Goal: Transaction & Acquisition: Obtain resource

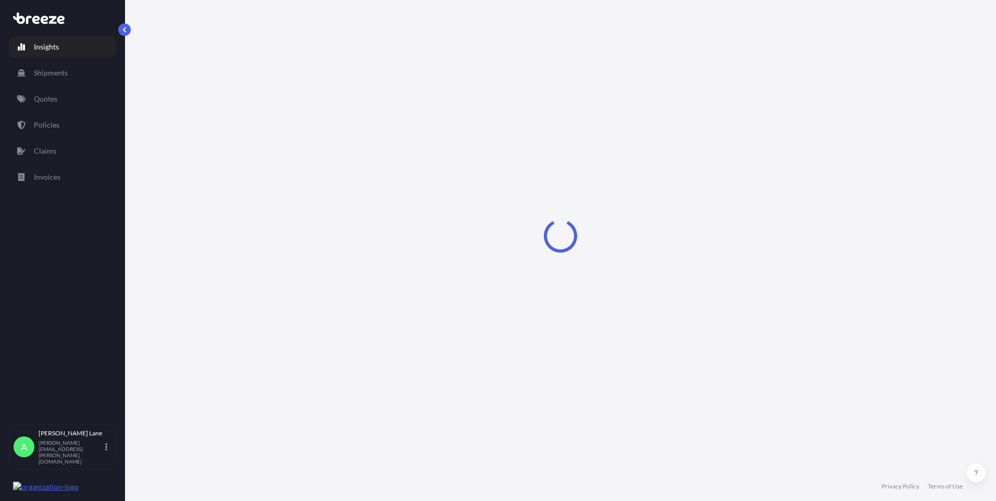
select select "2025"
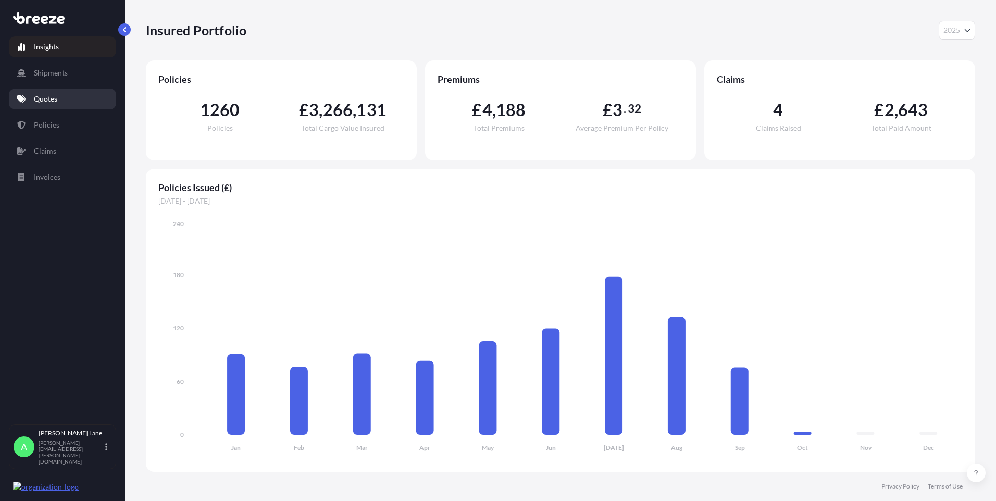
click at [70, 105] on link "Quotes" at bounding box center [62, 99] width 107 height 21
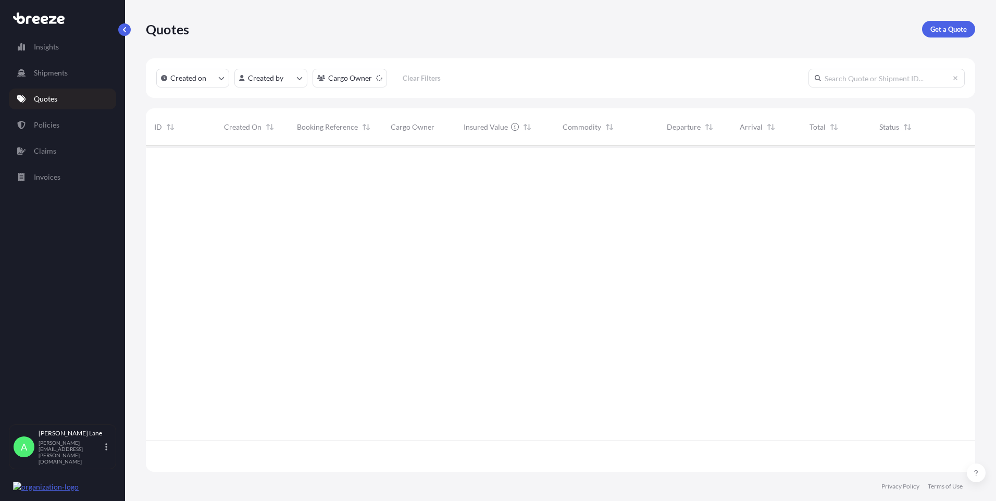
scroll to position [356, 822]
click at [928, 34] on link "Get a Quote" at bounding box center [948, 29] width 53 height 17
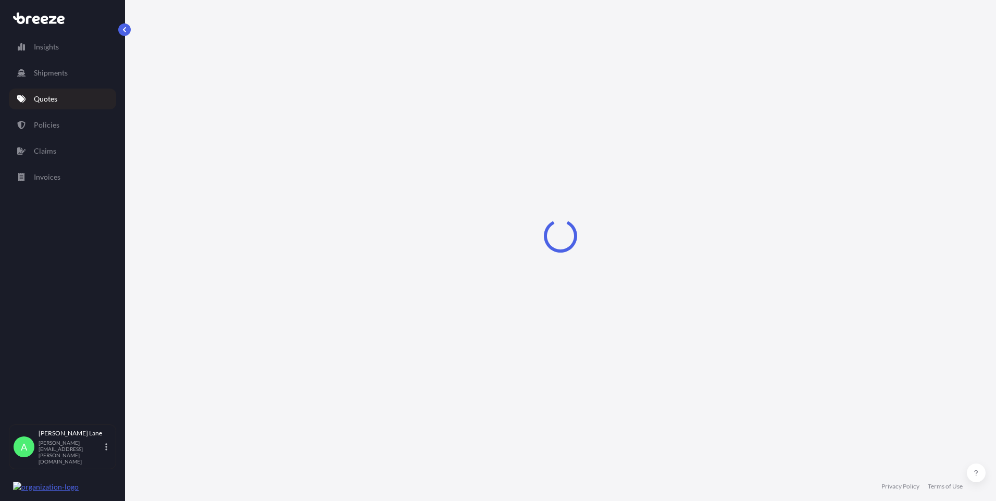
select select "Road"
select select "1"
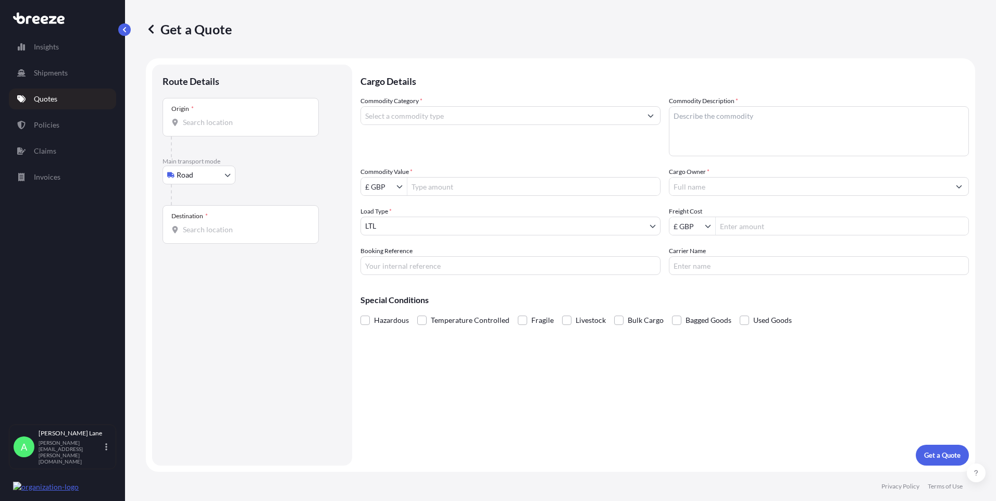
click at [233, 128] on div "Origin *" at bounding box center [241, 117] width 156 height 39
click at [233, 128] on input "Origin *" at bounding box center [244, 122] width 123 height 10
drag, startPoint x: 233, startPoint y: 128, endPoint x: 211, endPoint y: 127, distance: 23.0
click at [211, 127] on input "Origin * Please select an origin" at bounding box center [244, 122] width 123 height 10
click at [205, 175] on body "0 options available. 0 options available. Insights Shipments Quotes Policies Cl…" at bounding box center [498, 250] width 996 height 501
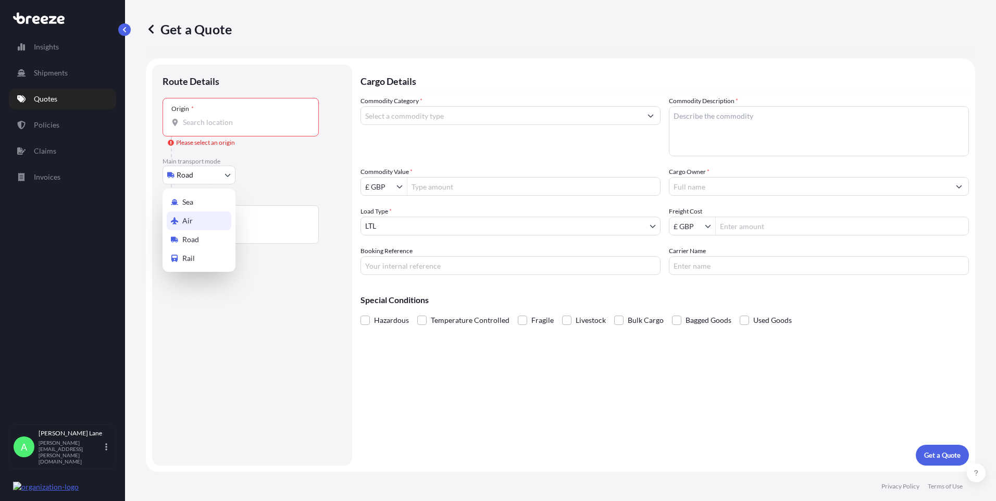
click at [205, 219] on div "Air" at bounding box center [199, 221] width 65 height 19
select select "Air"
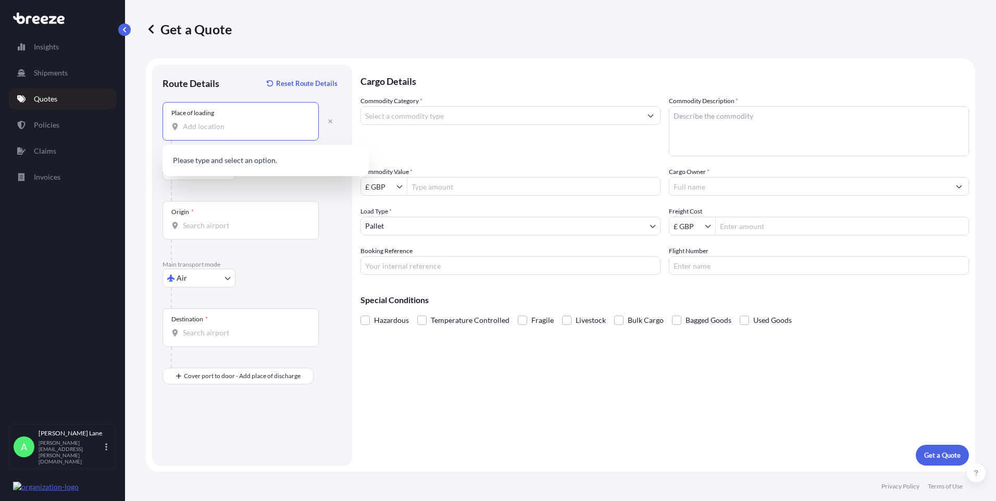
paste input "IP28 6RX"
click at [249, 168] on div "[STREET_ADDRESS]" at bounding box center [266, 163] width 198 height 29
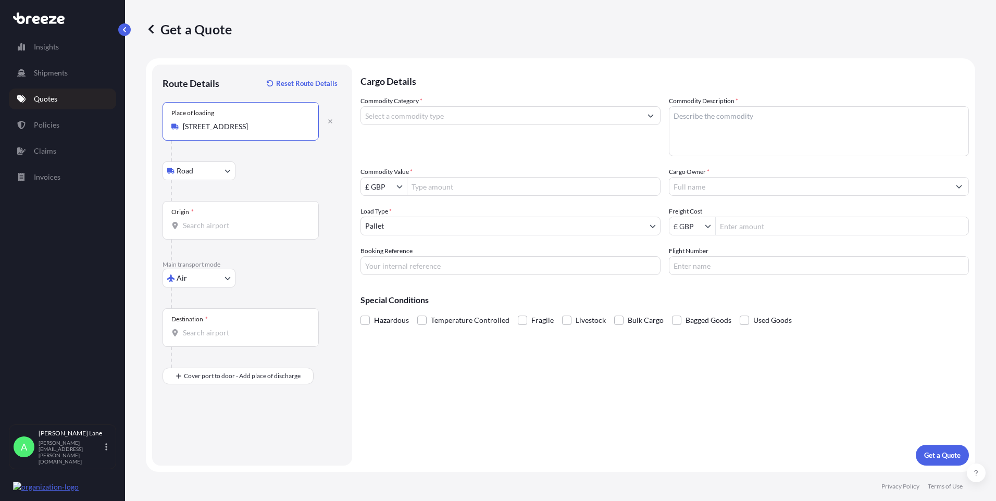
type input "[STREET_ADDRESS]"
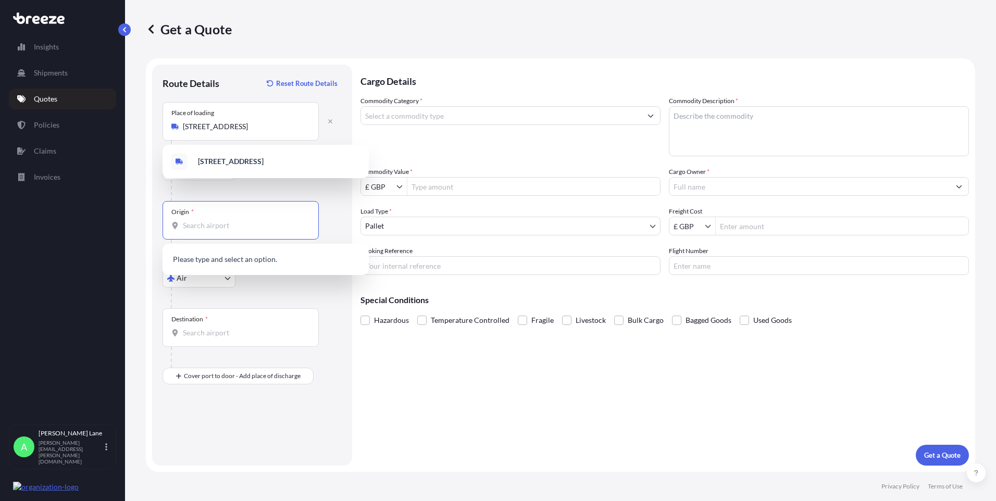
click at [259, 228] on input "Origin *" at bounding box center [244, 225] width 123 height 10
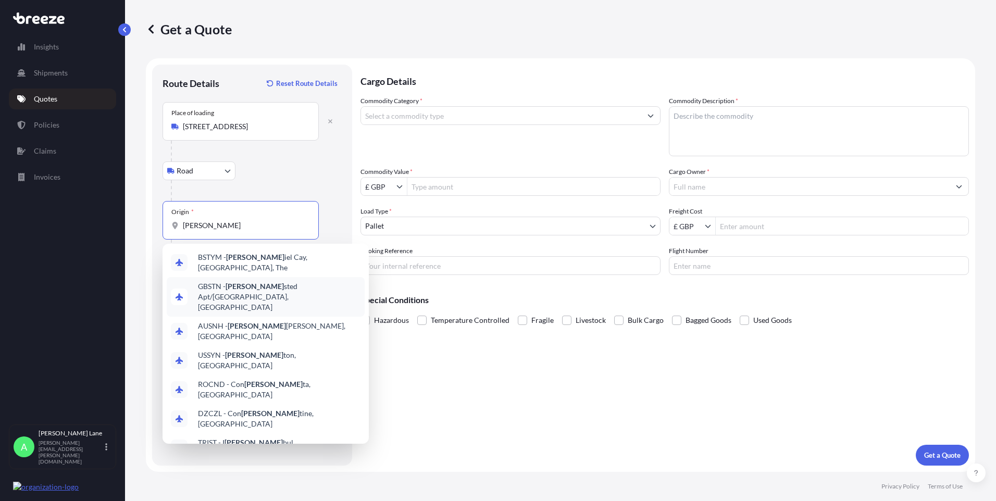
click at [257, 286] on span "GBSTN - [PERSON_NAME] Apt/[GEOGRAPHIC_DATA], [GEOGRAPHIC_DATA]" at bounding box center [279, 296] width 163 height 31
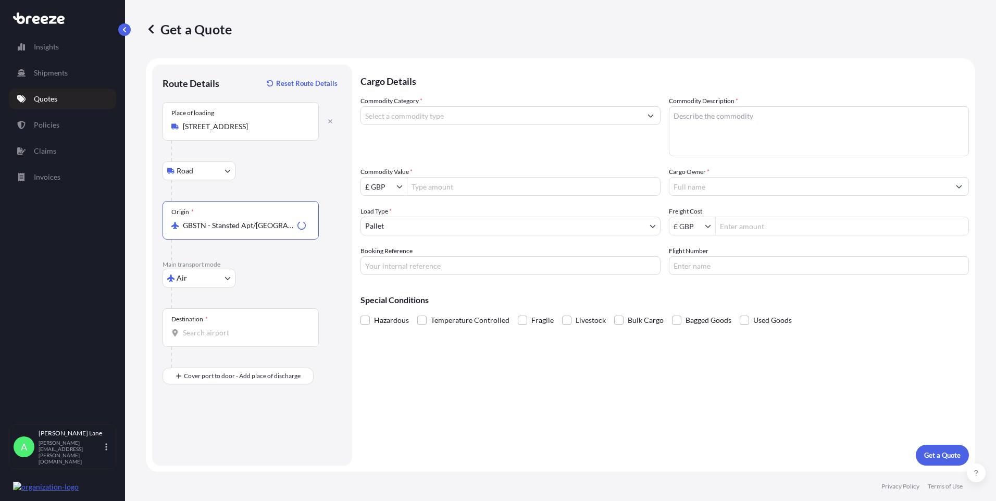
type input "GBSTN - Stansted Apt/[GEOGRAPHIC_DATA], [GEOGRAPHIC_DATA]"
click at [254, 337] on input "Destination *" at bounding box center [244, 333] width 123 height 10
drag, startPoint x: 237, startPoint y: 331, endPoint x: 151, endPoint y: 331, distance: 86.0
click at [152, 333] on div "Route Details Reset Route Details Place of loading [GEOGRAPHIC_DATA], [GEOGRAPH…" at bounding box center [252, 265] width 200 height 401
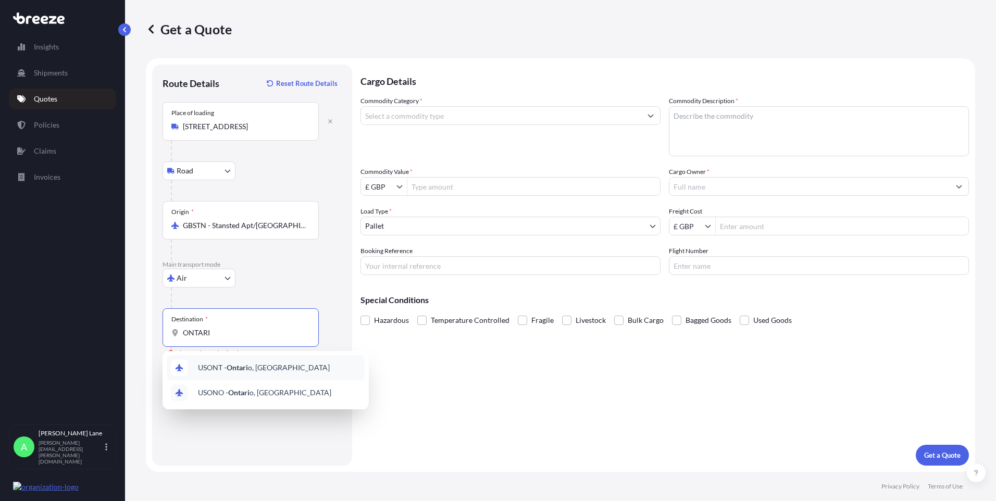
drag, startPoint x: 234, startPoint y: 334, endPoint x: 161, endPoint y: 338, distance: 73.6
click at [161, 338] on div "Route Details Reset Route Details Place of loading [GEOGRAPHIC_DATA], [GEOGRAPH…" at bounding box center [252, 265] width 200 height 401
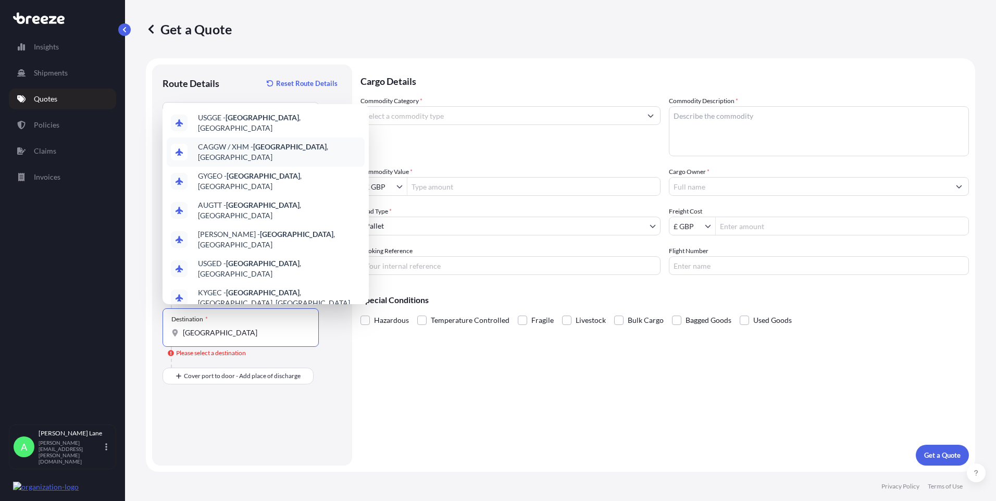
click at [295, 147] on span "CAGGW / XHM - [GEOGRAPHIC_DATA] , [GEOGRAPHIC_DATA]" at bounding box center [279, 152] width 163 height 21
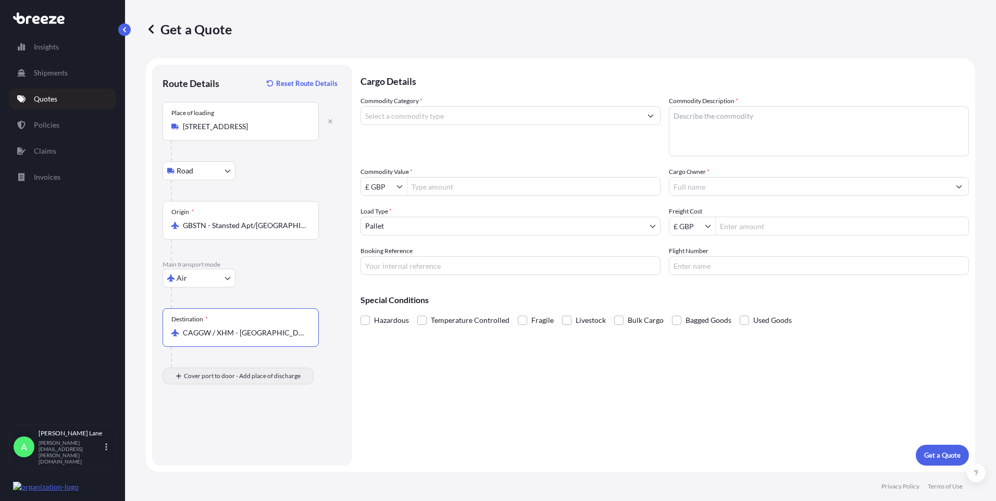
type input "CAGGW / XHM - [GEOGRAPHIC_DATA], [GEOGRAPHIC_DATA]"
drag, startPoint x: 256, startPoint y: 439, endPoint x: 208, endPoint y: 433, distance: 47.8
click at [208, 432] on input "Place of Discharge" at bounding box center [244, 432] width 123 height 10
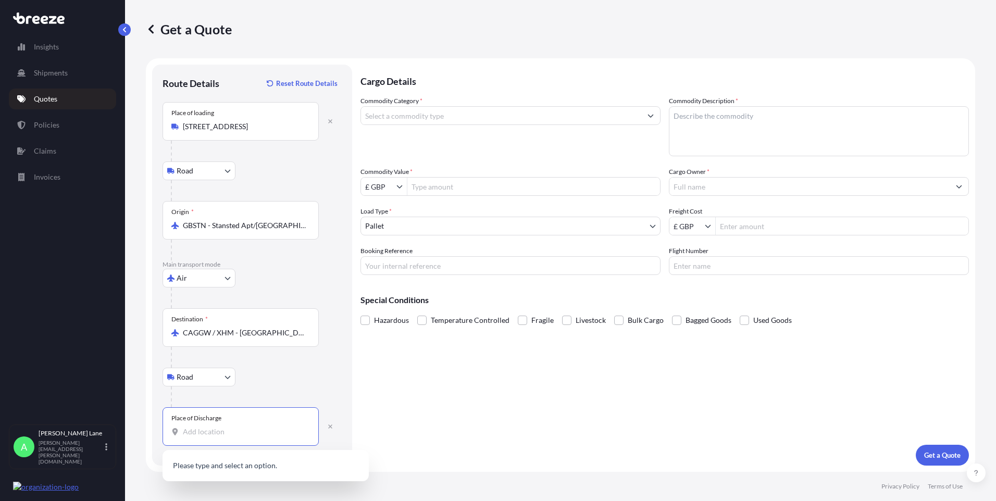
paste input "L7G 2E2"
type input "[GEOGRAPHIC_DATA], ON L7G 2E2, [GEOGRAPHIC_DATA]"
click at [471, 120] on input "Commodity Category *" at bounding box center [501, 115] width 280 height 19
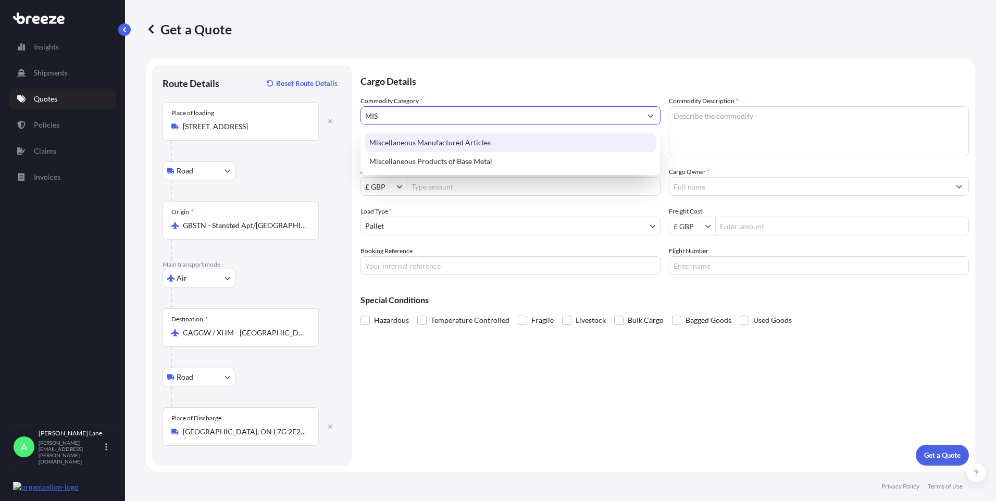
click at [411, 135] on div "Miscellaneous Manufactured Articles" at bounding box center [510, 142] width 291 height 19
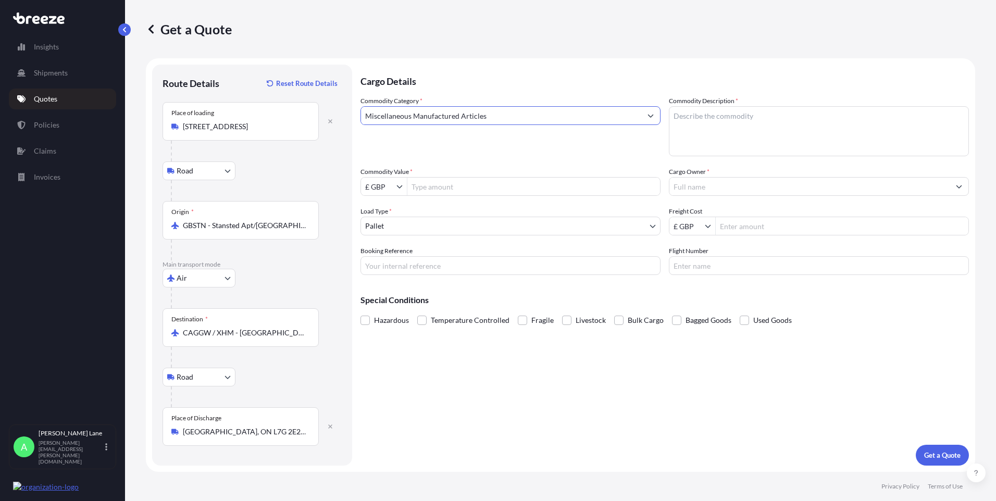
type input "Miscellaneous Manufactured Articles"
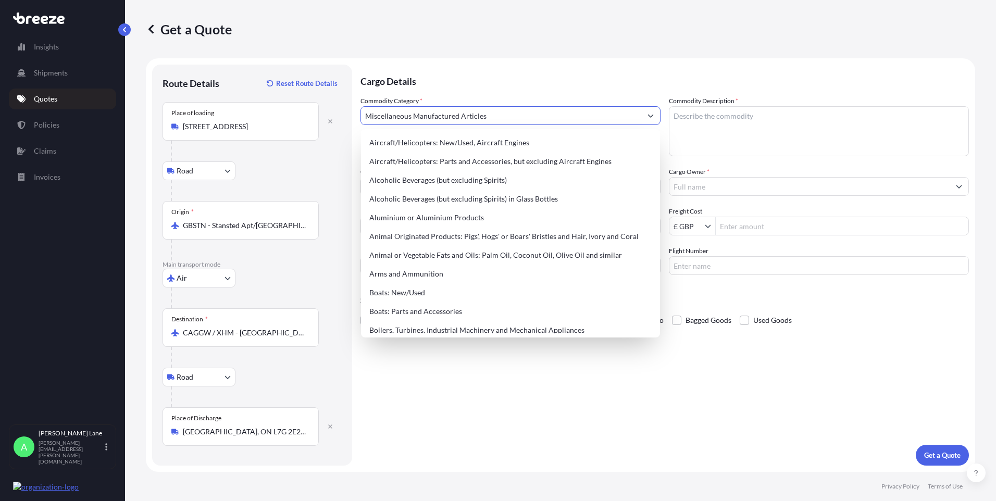
click at [451, 432] on div "Cargo Details Commodity Category * Miscellaneous Manufactured Articles Commodit…" at bounding box center [665, 265] width 609 height 401
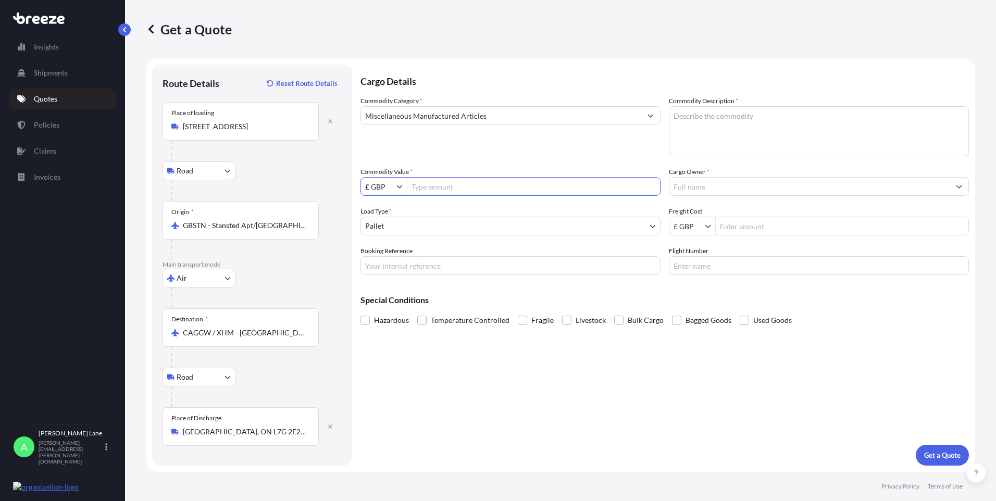
click at [435, 194] on input "Commodity Value *" at bounding box center [534, 186] width 253 height 19
type input "2,317"
click at [417, 228] on body "2,317 Insights Shipments Quotes Policies Claims Invoices A [PERSON_NAME] [PERSO…" at bounding box center [498, 250] width 996 height 501
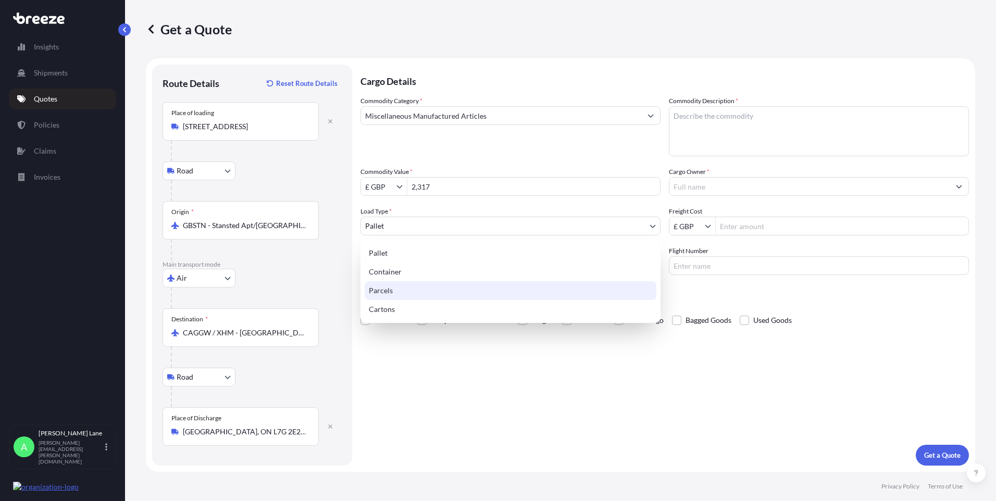
click at [398, 295] on div "Parcels" at bounding box center [511, 290] width 292 height 19
select select "3"
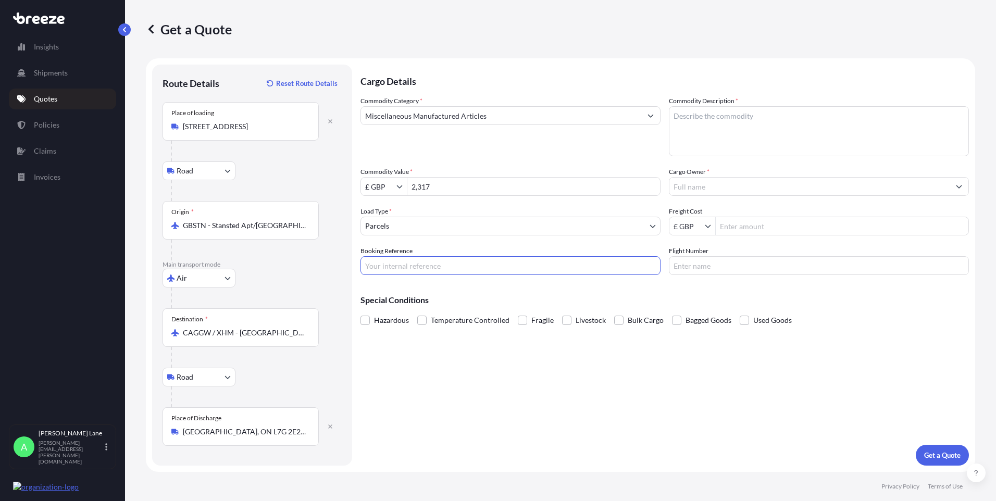
click at [430, 266] on input "Booking Reference" at bounding box center [511, 265] width 300 height 19
paste input "1898694"
type input "1898694"
click at [716, 139] on textarea "Commodity Description *" at bounding box center [819, 131] width 300 height 50
paste textarea "AUDIO ELECTRONICS"
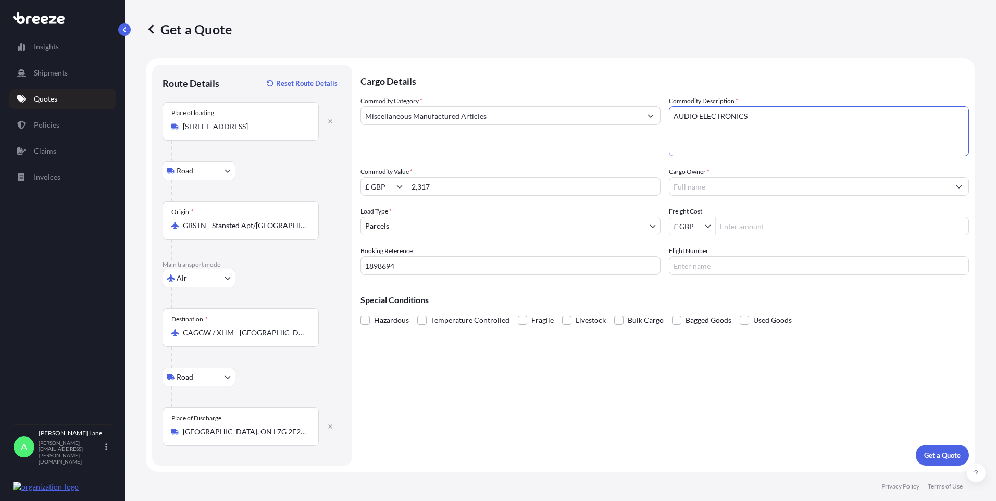
type textarea "AUDIO ELECTRONICS"
click at [722, 196] on div "Commodity Category * Miscellaneous Manufactured Articles Commodity Description …" at bounding box center [665, 185] width 609 height 179
click at [713, 189] on input "Cargo Owner *" at bounding box center [810, 186] width 280 height 19
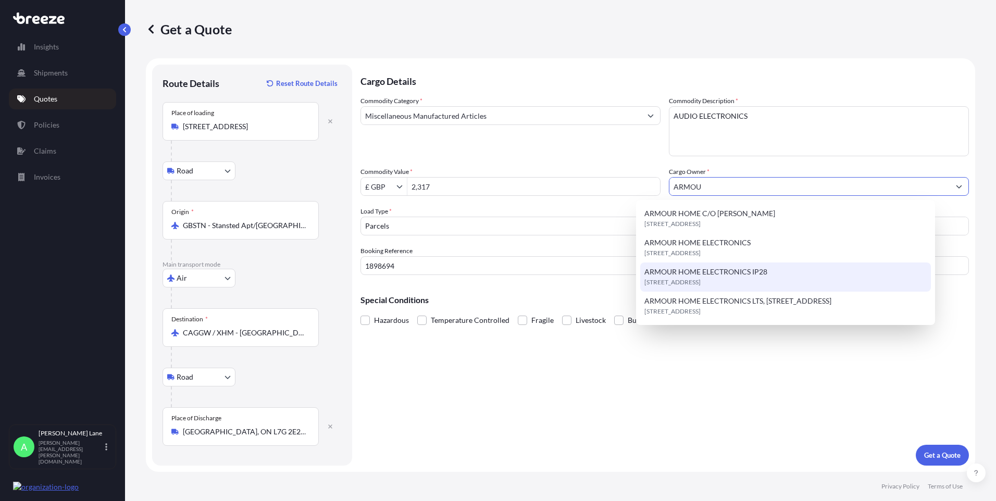
click at [723, 273] on span "ARMOUR HOME ELECTRONICS IP28" at bounding box center [706, 272] width 123 height 10
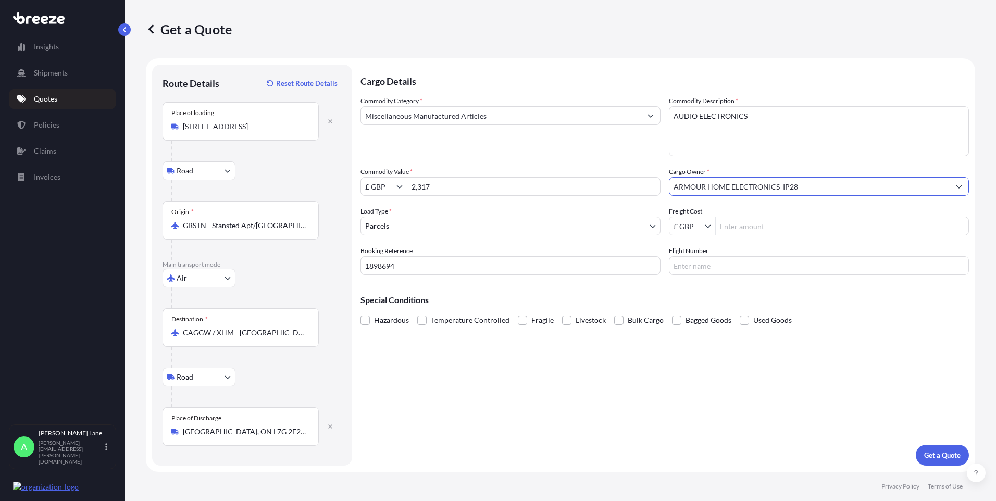
type input "ARMOUR HOME ELECTRONICS IP28"
drag, startPoint x: 781, startPoint y: 231, endPoint x: 755, endPoint y: 241, distance: 28.1
click at [781, 230] on input "Freight Cost" at bounding box center [842, 226] width 253 height 19
type input "568.41"
click at [732, 273] on input "Flight Number" at bounding box center [819, 265] width 300 height 19
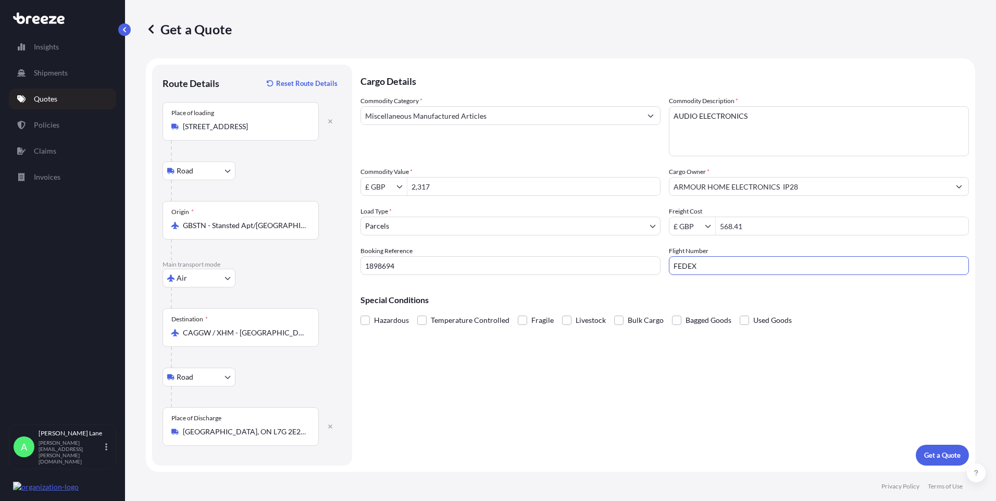
type input "FEDEX"
click at [621, 363] on div "Cargo Details Commodity Category * Miscellaneous Manufactured Articles Commodit…" at bounding box center [665, 265] width 609 height 401
click at [959, 455] on p "Get a Quote" at bounding box center [943, 455] width 36 height 10
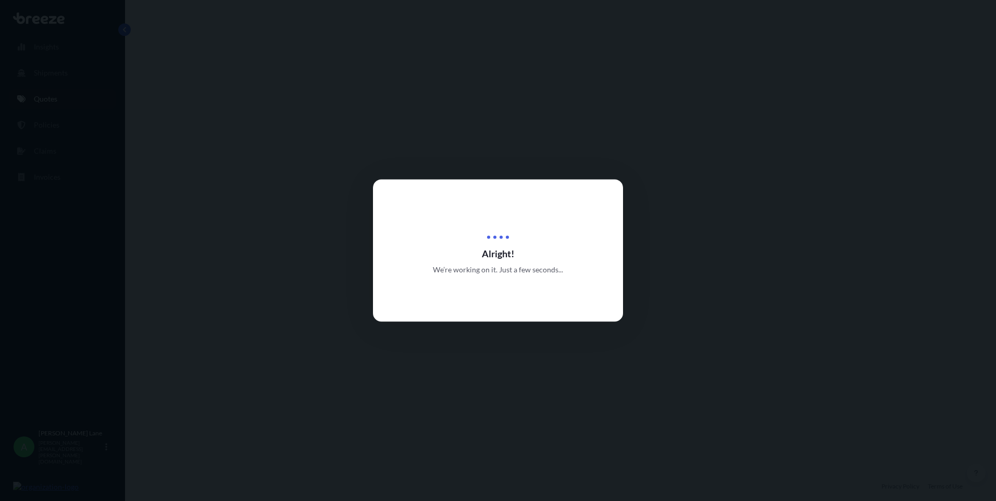
select select "Road"
select select "Air"
select select "Road"
select select "3"
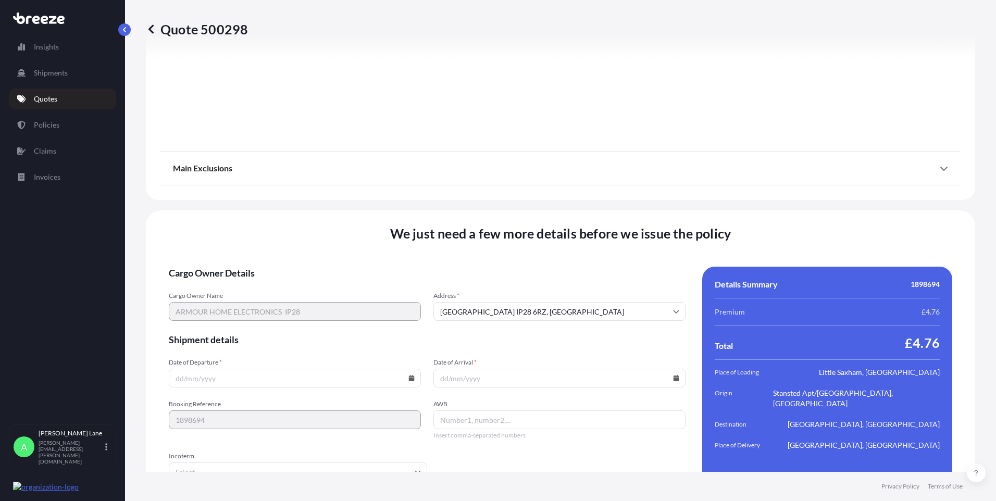
scroll to position [1359, 0]
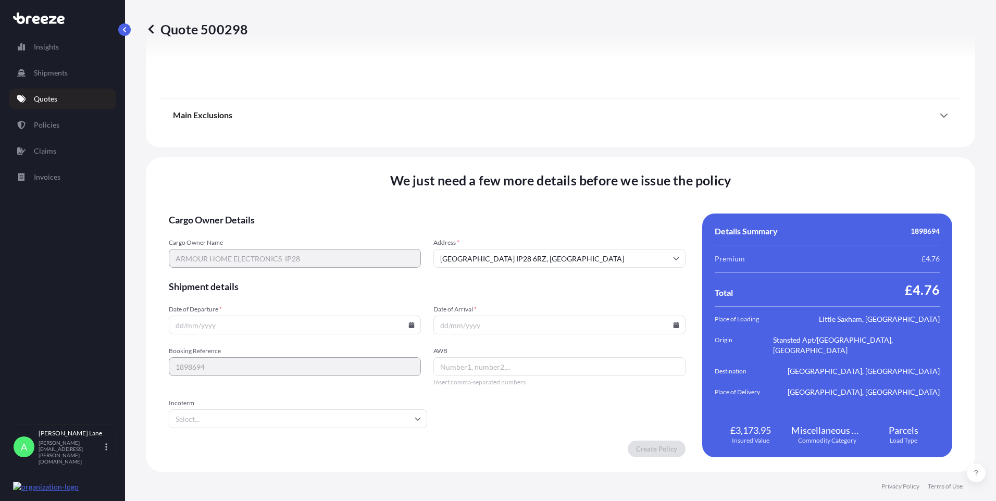
click at [409, 328] on icon at bounding box center [412, 325] width 6 height 6
click at [243, 274] on button "30" at bounding box center [245, 272] width 17 height 17
type input "[DATE]"
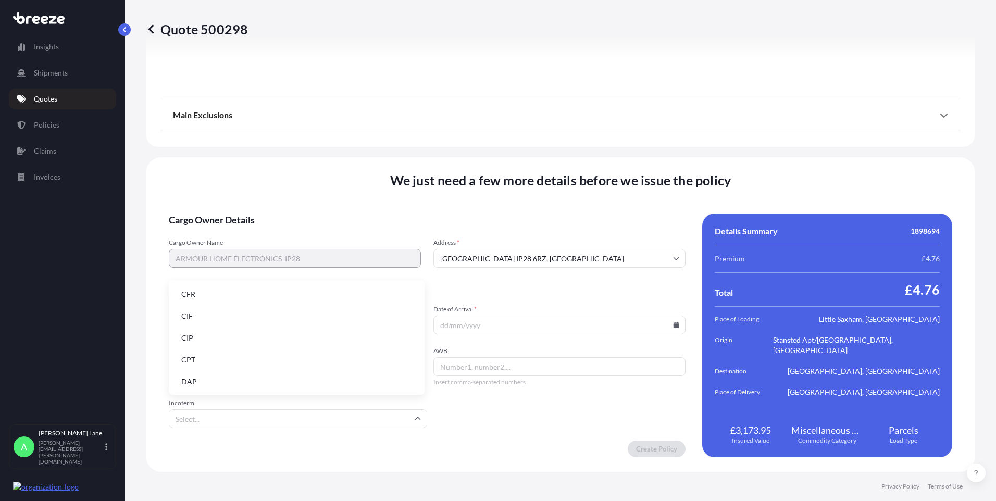
click at [216, 417] on input "Incoterm" at bounding box center [298, 419] width 258 height 19
click at [213, 384] on li "DAP" at bounding box center [297, 382] width 248 height 20
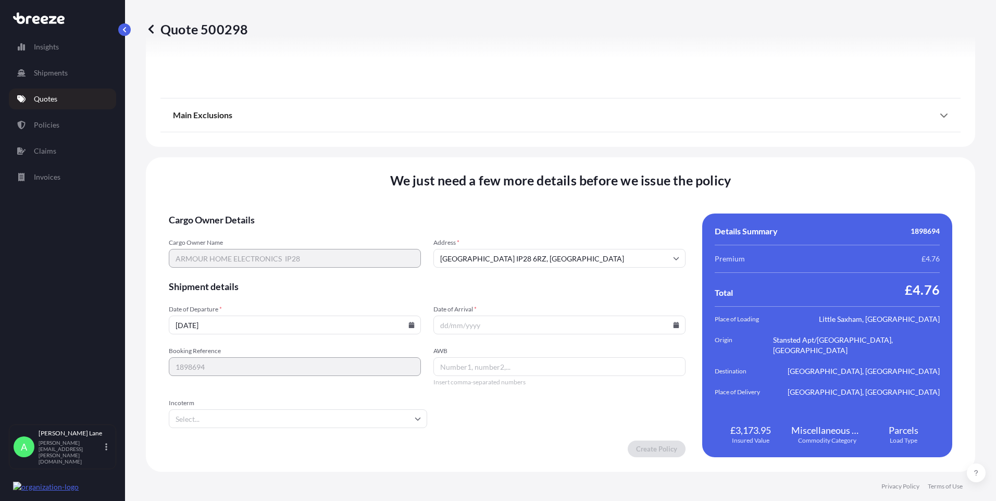
type input "DAP"
click at [674, 326] on icon at bounding box center [677, 325] width 6 height 6
click at [630, 154] on button at bounding box center [627, 149] width 17 height 17
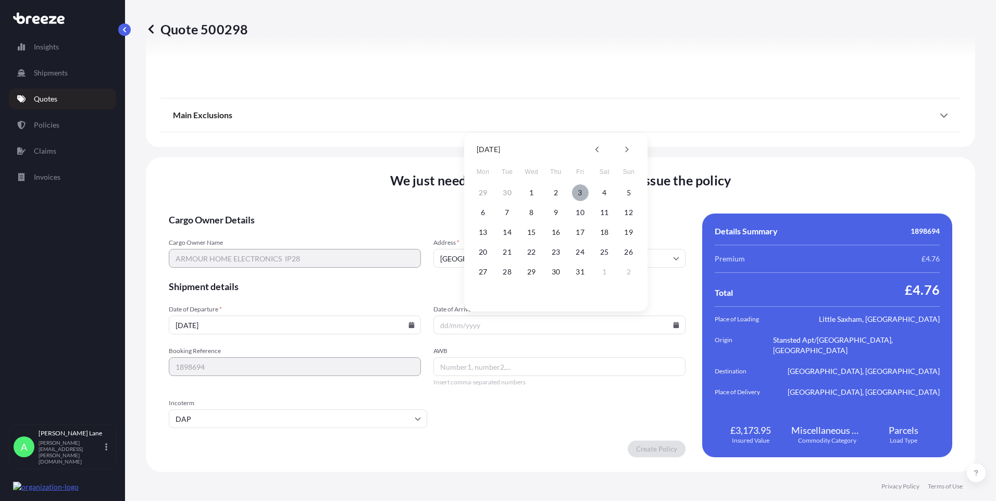
click at [585, 194] on button "3" at bounding box center [580, 192] width 17 height 17
type input "[DATE]"
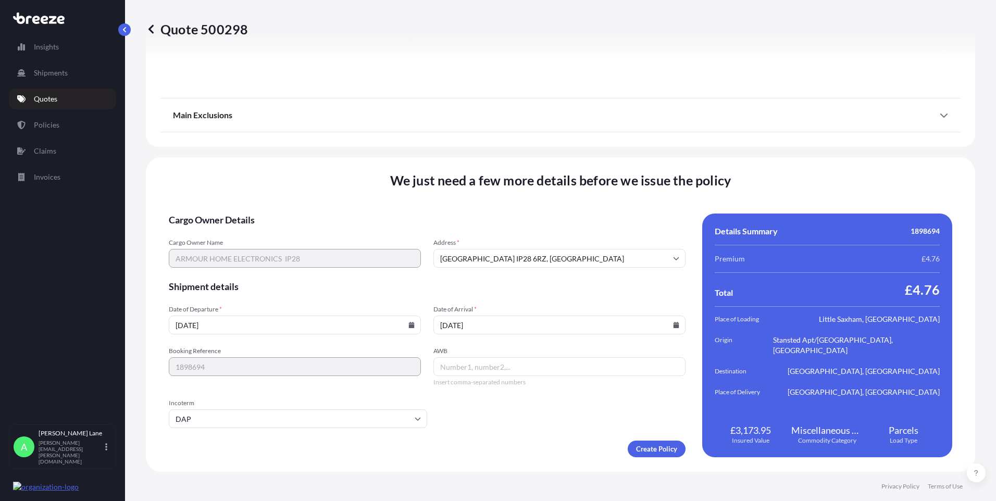
paste input "884787726277"
type input "884787726277"
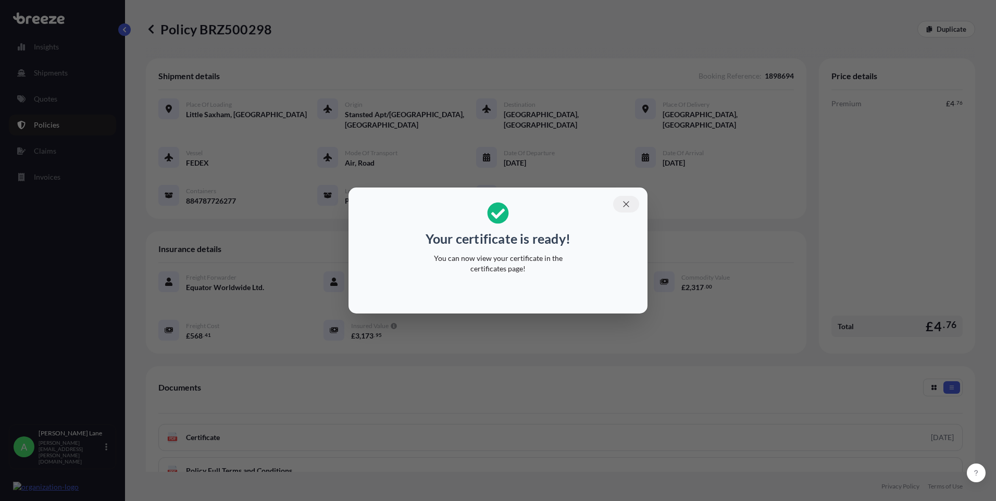
click at [626, 199] on button "button" at bounding box center [626, 204] width 26 height 17
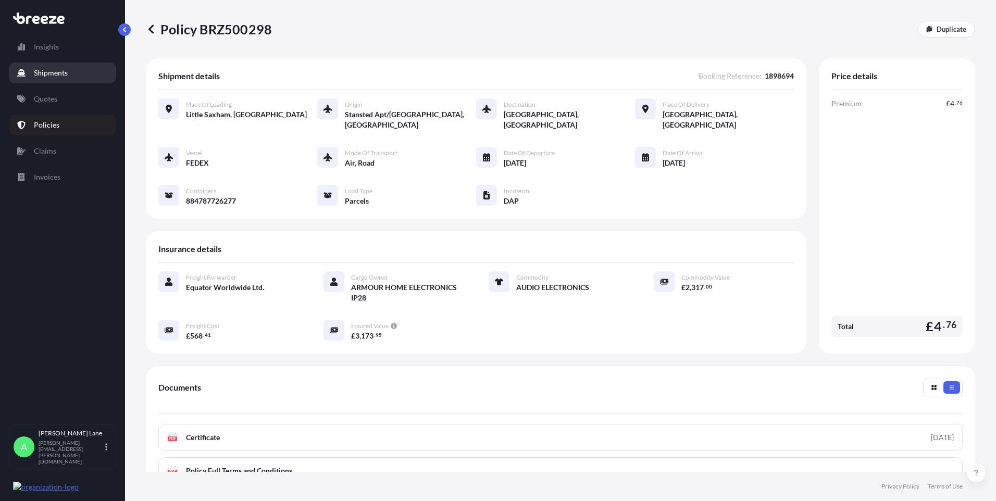
click at [61, 97] on link "Quotes" at bounding box center [62, 99] width 107 height 21
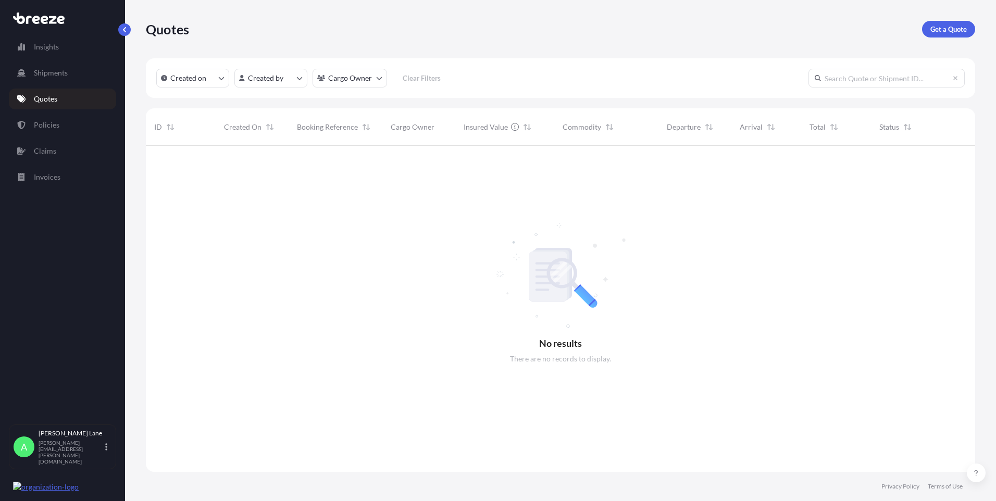
scroll to position [356, 822]
click at [963, 30] on p "Get a Quote" at bounding box center [949, 29] width 36 height 10
select select "Road"
select select "1"
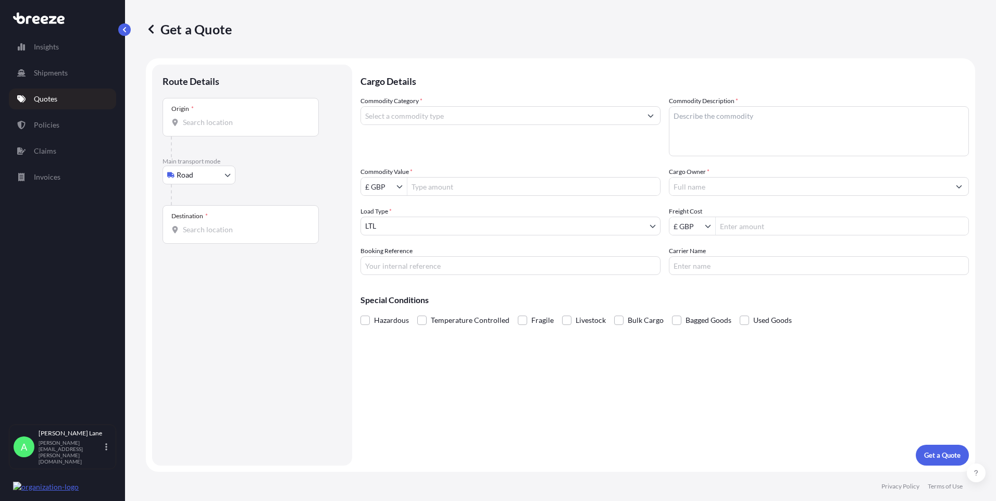
click at [232, 129] on div "Origin *" at bounding box center [241, 117] width 156 height 39
click at [232, 128] on input "Origin *" at bounding box center [244, 122] width 123 height 10
paste input "IP28 6RX"
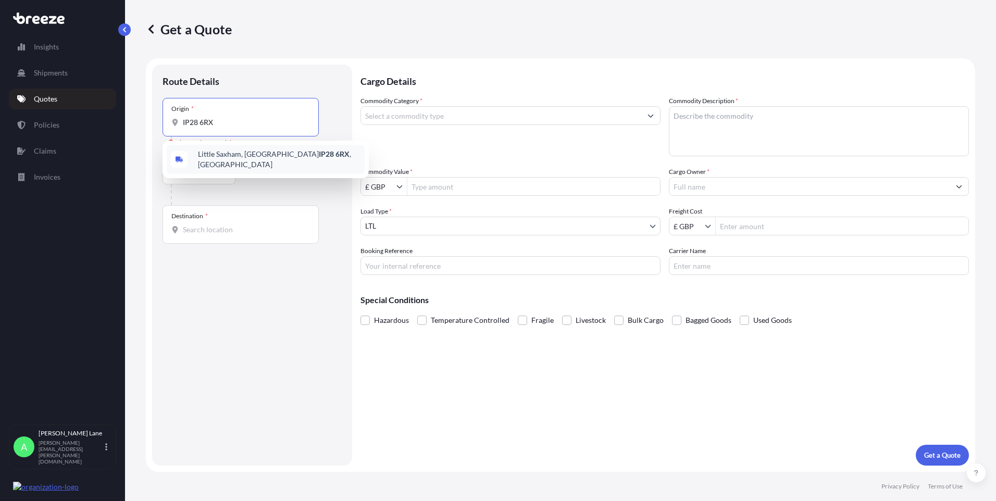
click at [232, 162] on span "[STREET_ADDRESS]" at bounding box center [279, 159] width 163 height 21
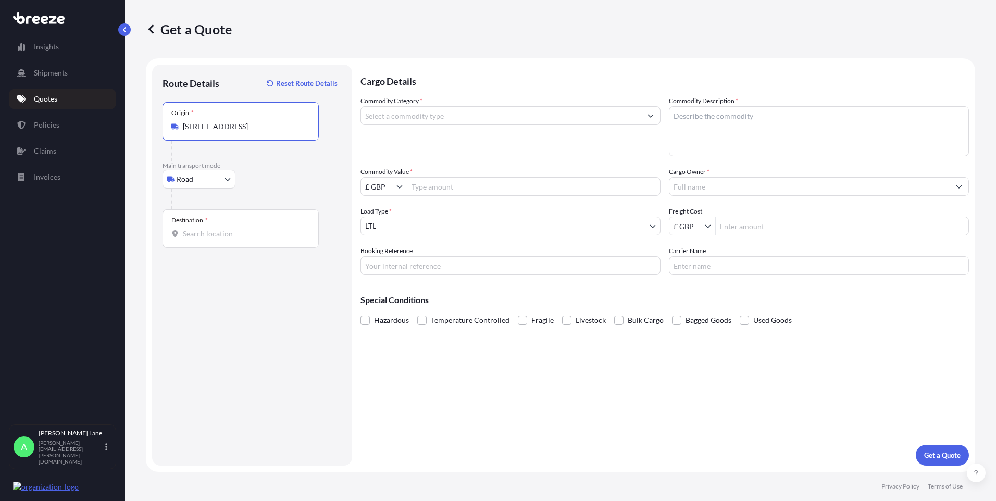
type input "[STREET_ADDRESS]"
click at [248, 228] on div "Destination *" at bounding box center [241, 229] width 156 height 39
click at [248, 229] on input "Destination *" at bounding box center [244, 234] width 123 height 10
click at [199, 231] on input "Destination * Please select a destination" at bounding box center [244, 234] width 123 height 10
paste input "8135 121"
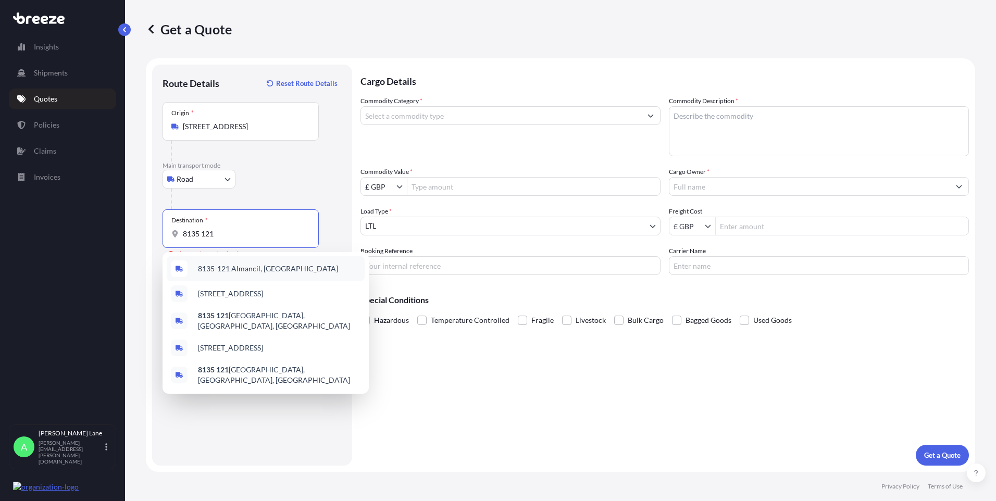
click at [252, 273] on span "8135-121 Almancil, [GEOGRAPHIC_DATA]" at bounding box center [268, 269] width 140 height 10
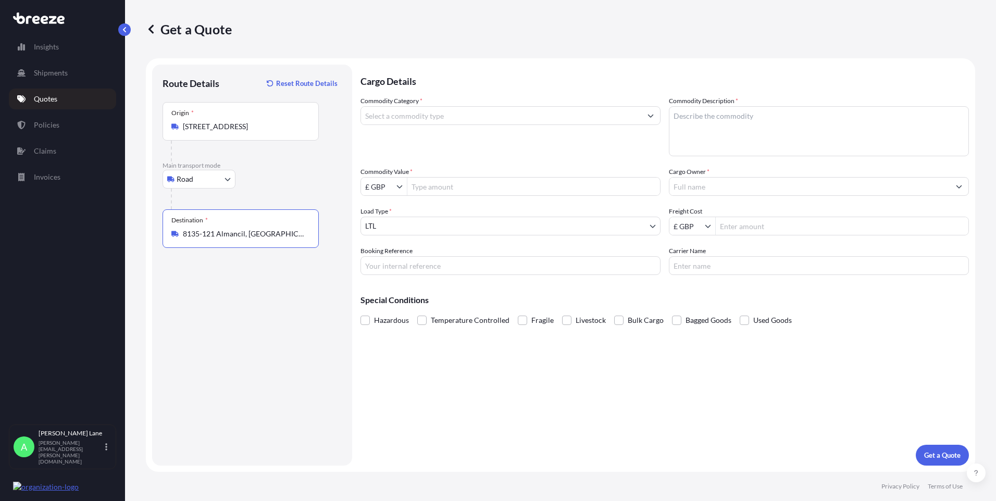
type input "8135-121 Almancil, [GEOGRAPHIC_DATA]"
click at [458, 122] on input "Commodity Category *" at bounding box center [501, 115] width 280 height 19
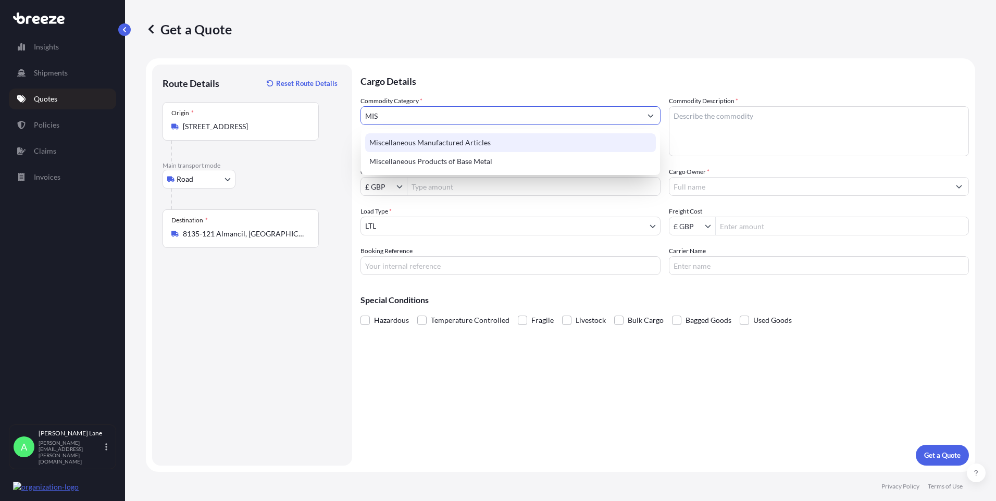
click at [457, 136] on div "Miscellaneous Manufactured Articles" at bounding box center [510, 142] width 291 height 19
type input "Miscellaneous Manufactured Articles"
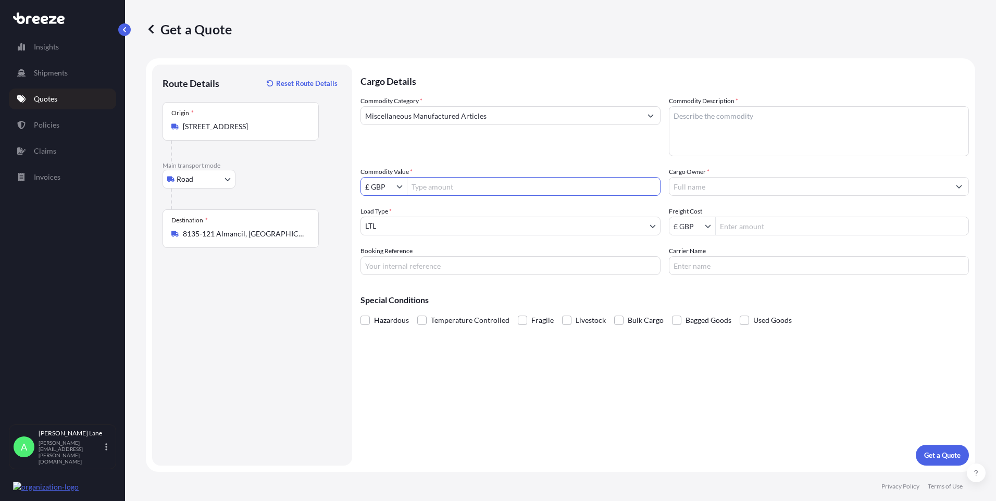
click at [457, 189] on input "Commodity Value *" at bounding box center [534, 186] width 253 height 19
type input "560"
click at [478, 275] on div "Cargo Details Commodity Category * Miscellaneous Manufactured Articles Commodit…" at bounding box center [665, 265] width 609 height 401
paste input "1898700"
type input "1898700"
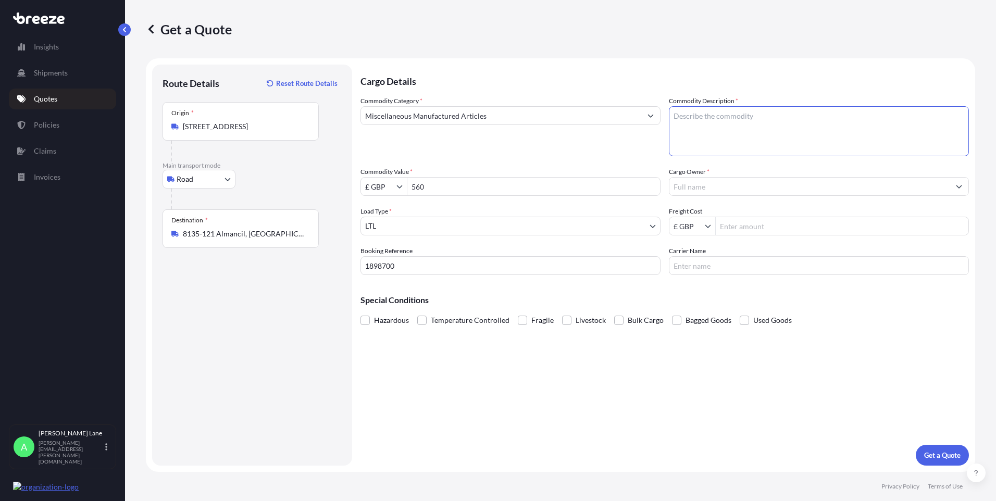
paste textarea "AUDIO CABLE"
type textarea "AUDIO CABLE"
click at [711, 187] on input "Cargo Owner *" at bounding box center [810, 186] width 280 height 19
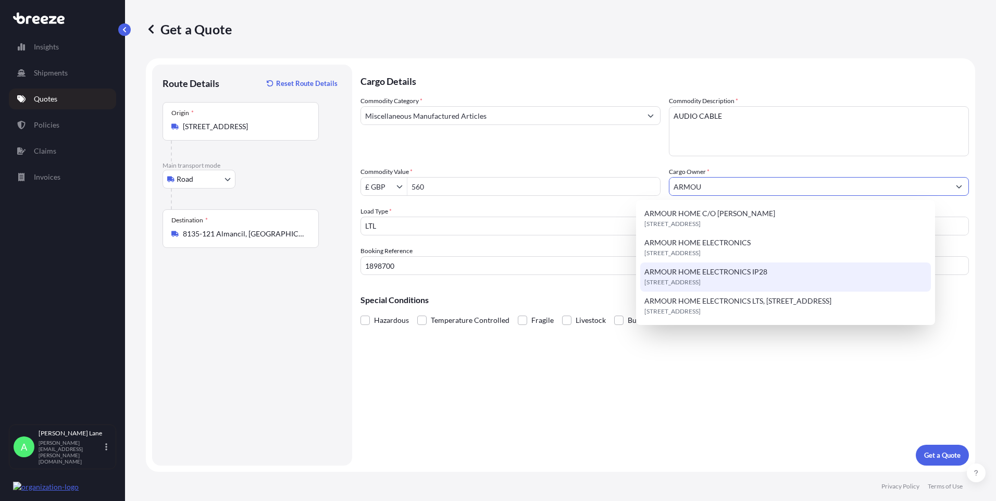
click at [701, 278] on span "[STREET_ADDRESS]" at bounding box center [673, 282] width 56 height 10
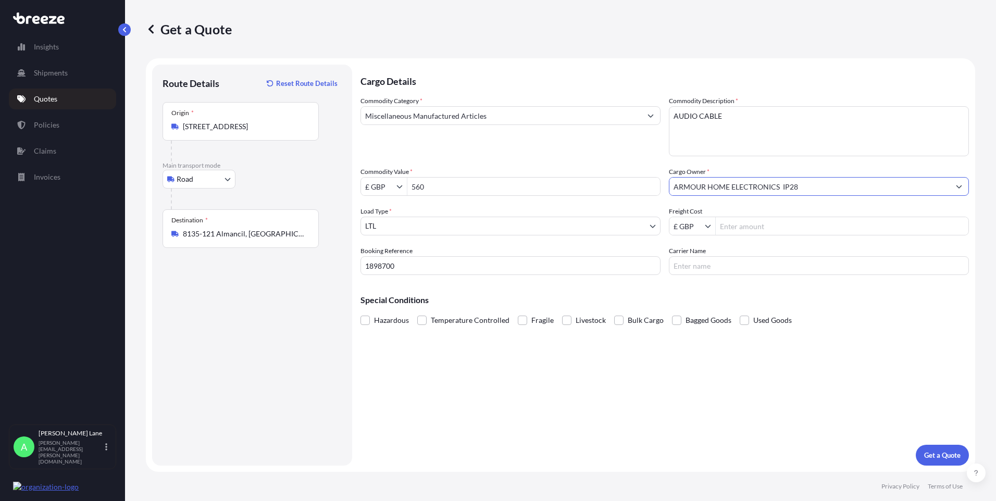
type input "ARMOUR HOME ELECTRONICS IP28"
drag, startPoint x: 753, startPoint y: 227, endPoint x: 710, endPoint y: 254, distance: 50.6
click at [751, 228] on input "Freight Cost" at bounding box center [842, 226] width 253 height 19
type input "47.4"
click at [730, 272] on input "Carrier Name" at bounding box center [819, 265] width 300 height 19
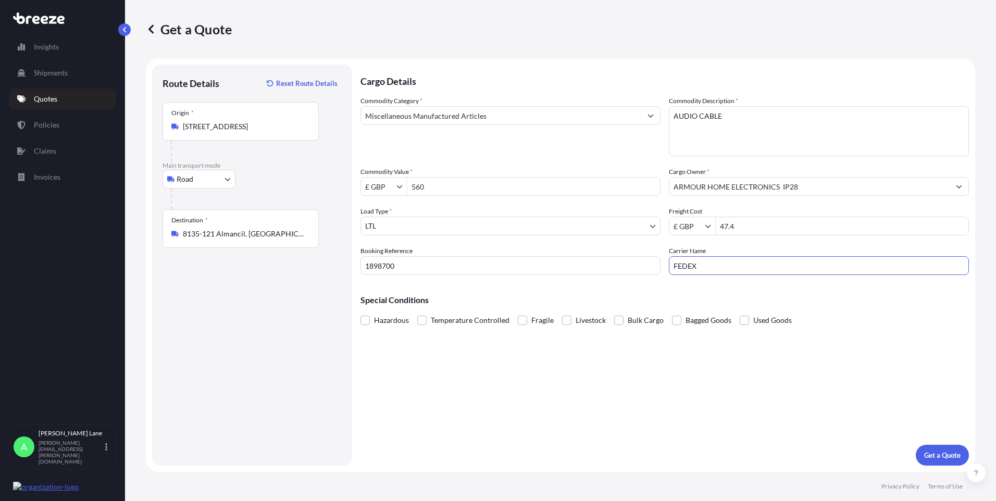
type input "FEDEX"
click at [648, 374] on div "Cargo Details Commodity Category * Miscellaneous Manufactured Articles Commodit…" at bounding box center [665, 265] width 609 height 401
click at [930, 458] on p "Get a Quote" at bounding box center [943, 455] width 36 height 10
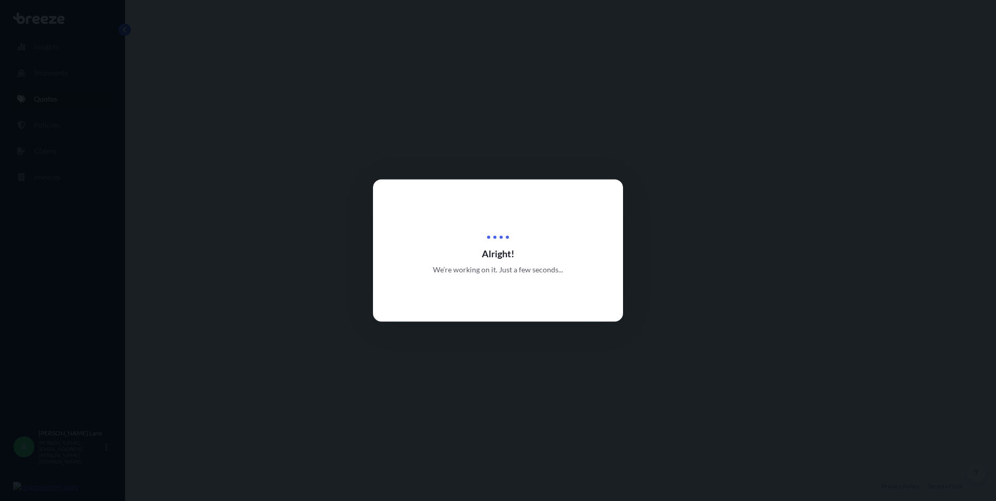
select select "Road"
select select "1"
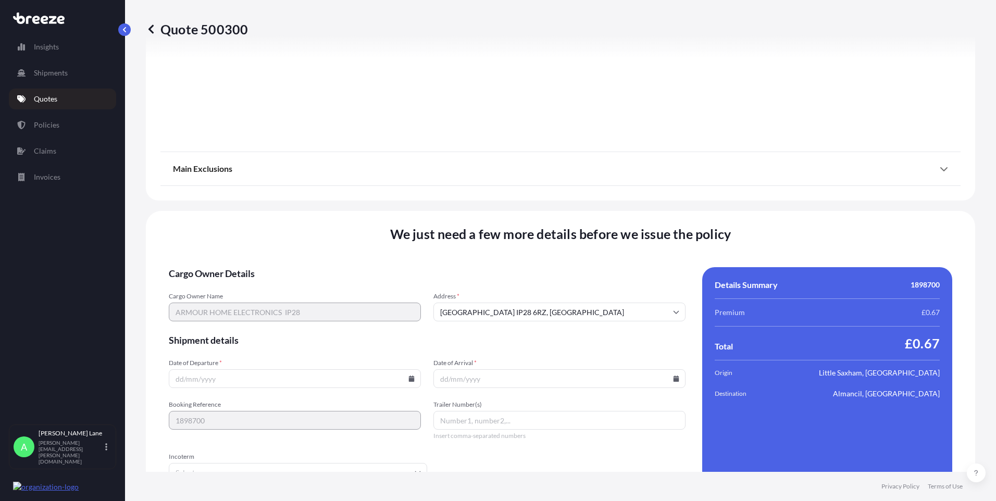
scroll to position [1153, 0]
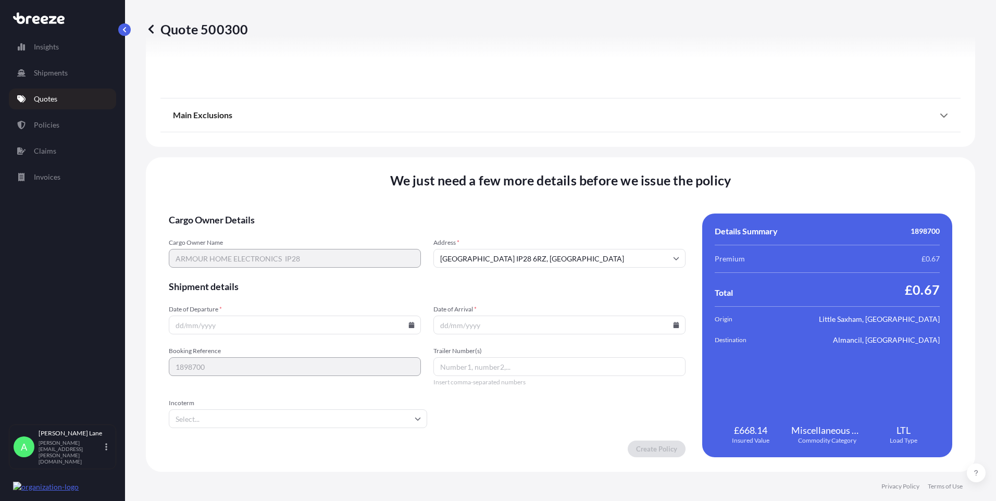
click at [333, 426] on input "Incoterm" at bounding box center [298, 419] width 258 height 19
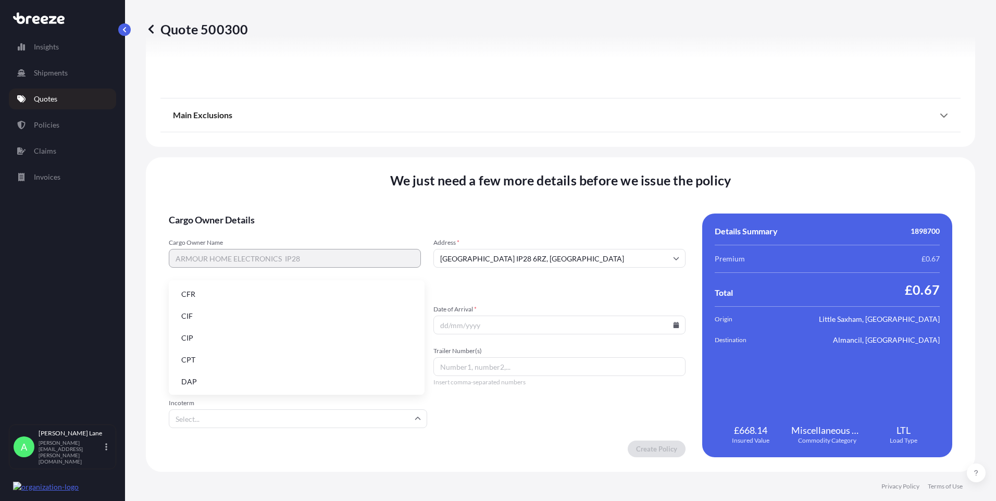
click at [285, 383] on li "DAP" at bounding box center [297, 382] width 248 height 20
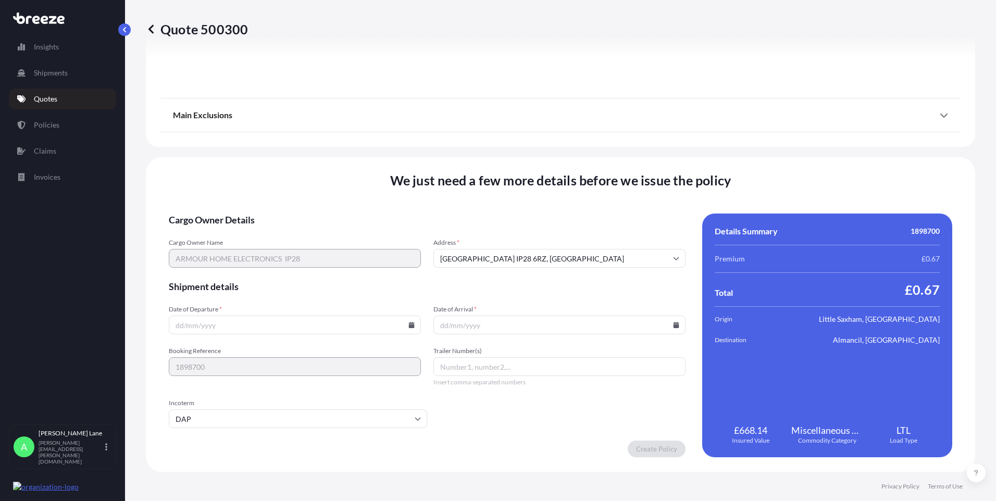
click at [410, 325] on icon at bounding box center [412, 325] width 6 height 6
click at [248, 270] on button "30" at bounding box center [245, 272] width 17 height 17
type input "[DATE]"
click at [674, 324] on input "Date of Arrival *" at bounding box center [560, 325] width 252 height 19
click at [674, 326] on icon at bounding box center [677, 325] width 6 height 6
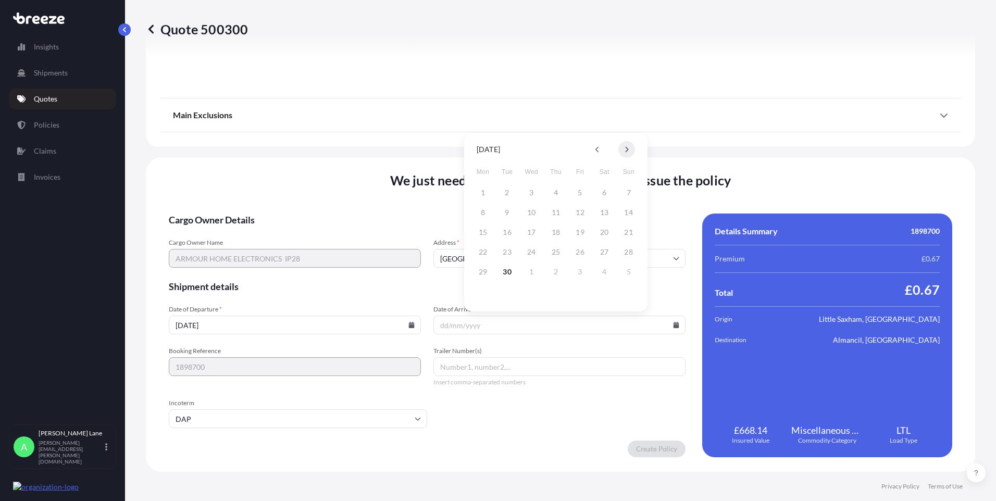
click at [626, 151] on icon at bounding box center [627, 150] width 3 height 6
click at [603, 193] on button "4" at bounding box center [604, 192] width 17 height 17
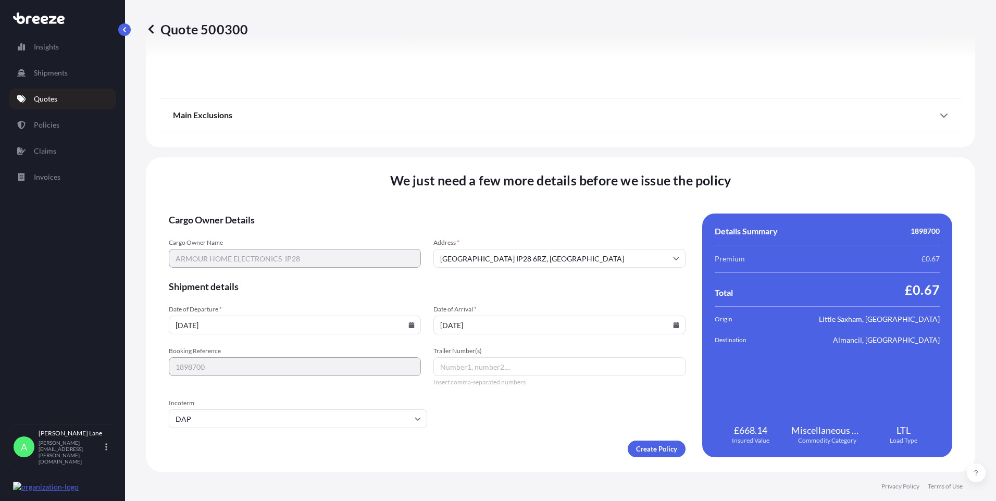
type input "[DATE]"
paste input "393740848770"
type input "393740848770"
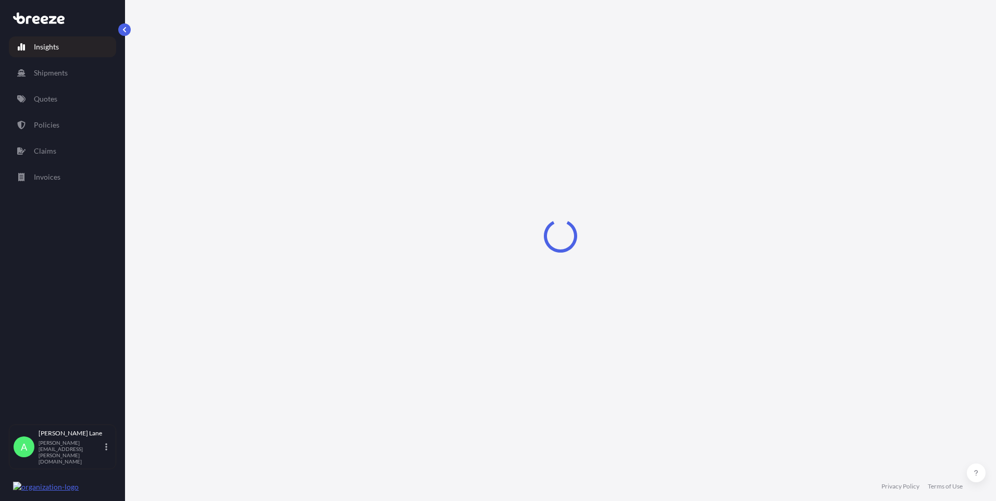
select select "2025"
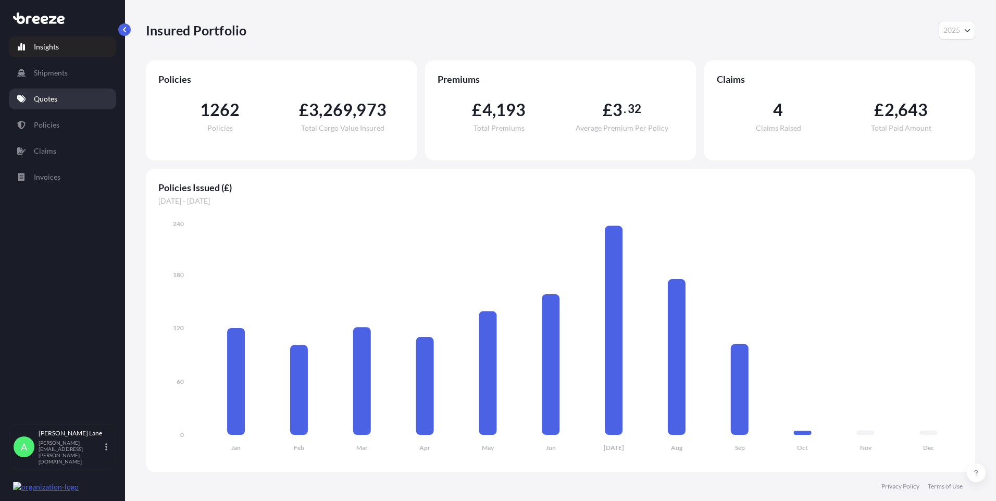
click at [65, 100] on link "Quotes" at bounding box center [62, 99] width 107 height 21
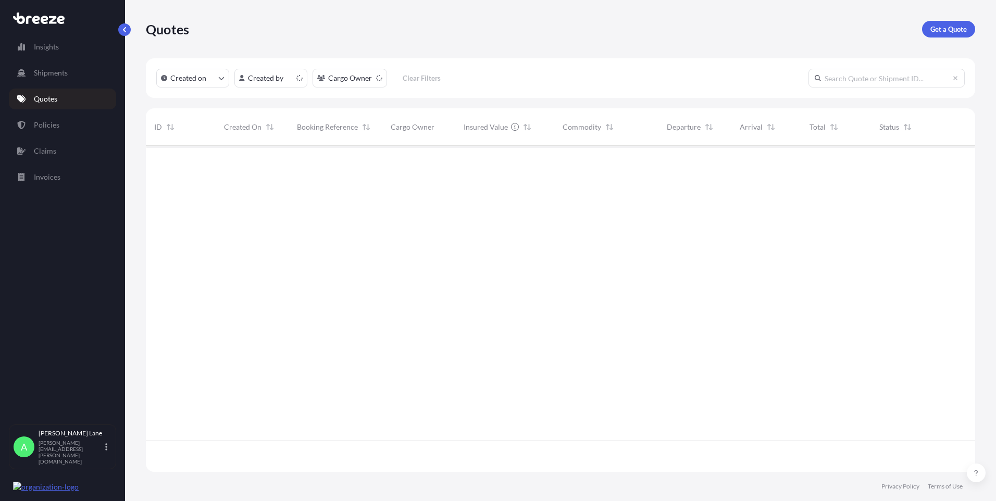
scroll to position [324, 822]
click at [946, 26] on p "Get a Quote" at bounding box center [949, 29] width 36 height 10
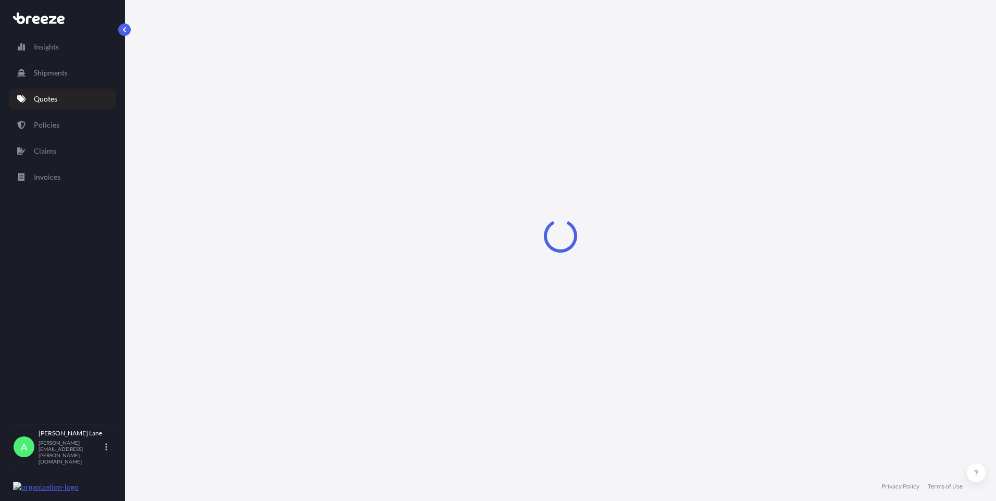
select select "Road"
select select "1"
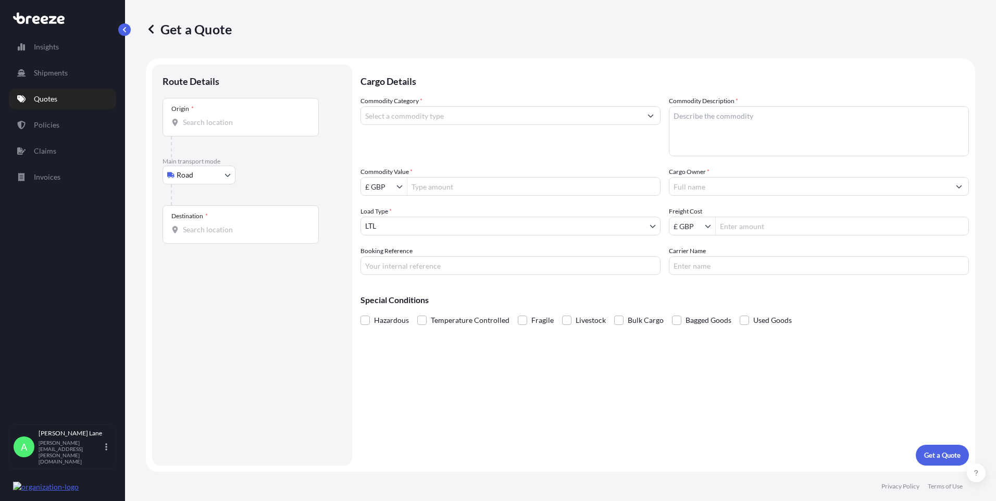
click at [209, 176] on body "Insights Shipments Quotes Policies Claims Invoices A Adam Lane adam.lane@equato…" at bounding box center [498, 250] width 996 height 501
click at [233, 128] on div "Origin *" at bounding box center [241, 117] width 156 height 39
click at [233, 128] on input "Origin *" at bounding box center [244, 122] width 123 height 10
paste input "SG13 7UB"
type input "Hertford SG13 7UB, UK"
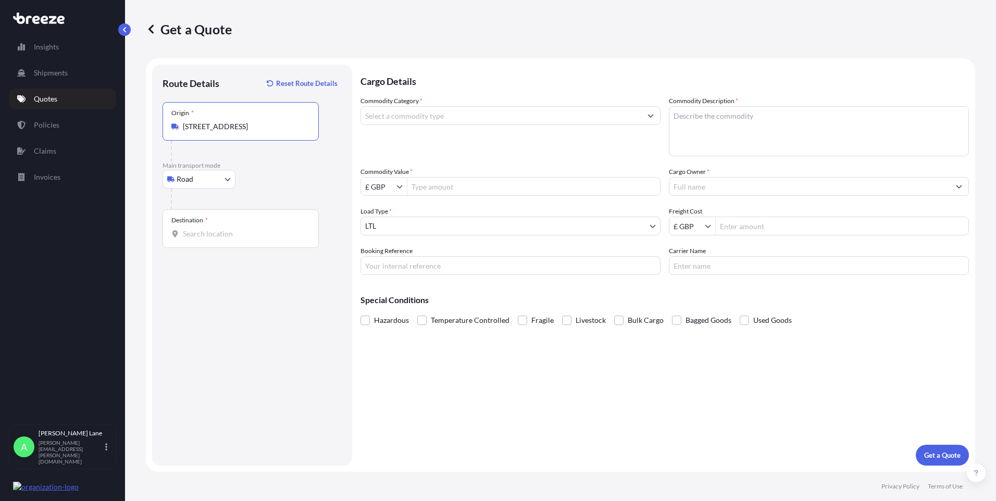
click at [237, 224] on div "Destination *" at bounding box center [241, 229] width 156 height 39
click at [237, 229] on input "Destination *" at bounding box center [244, 234] width 123 height 10
paste input "Point Saint Esprit"
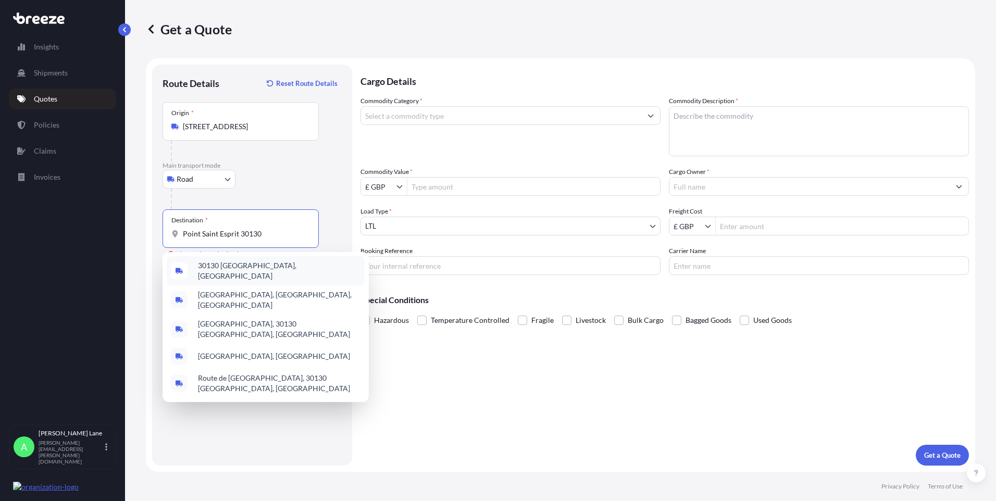
click at [259, 275] on div "30130 Pont-Saint-Esprit, France" at bounding box center [266, 270] width 198 height 29
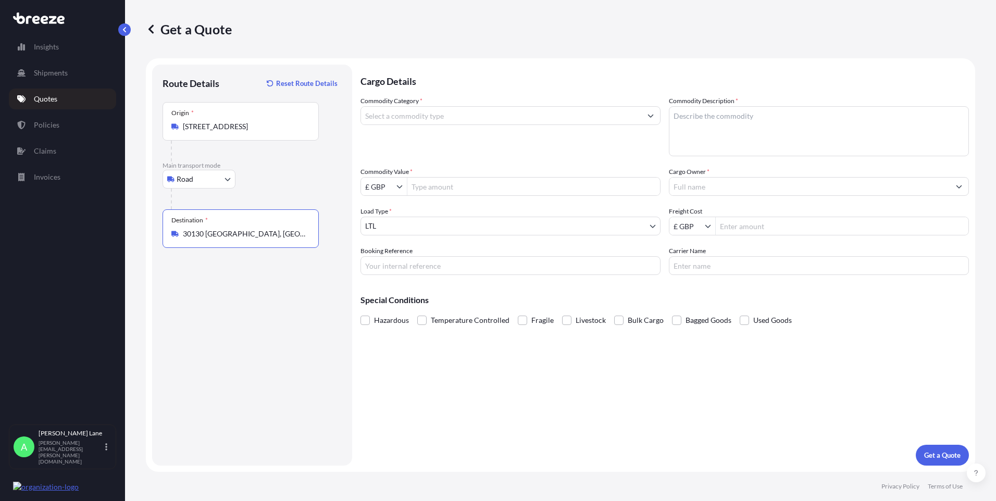
type input "30130 Pont-Saint-Esprit, France"
click at [430, 123] on input "Commodity Category *" at bounding box center [501, 115] width 280 height 19
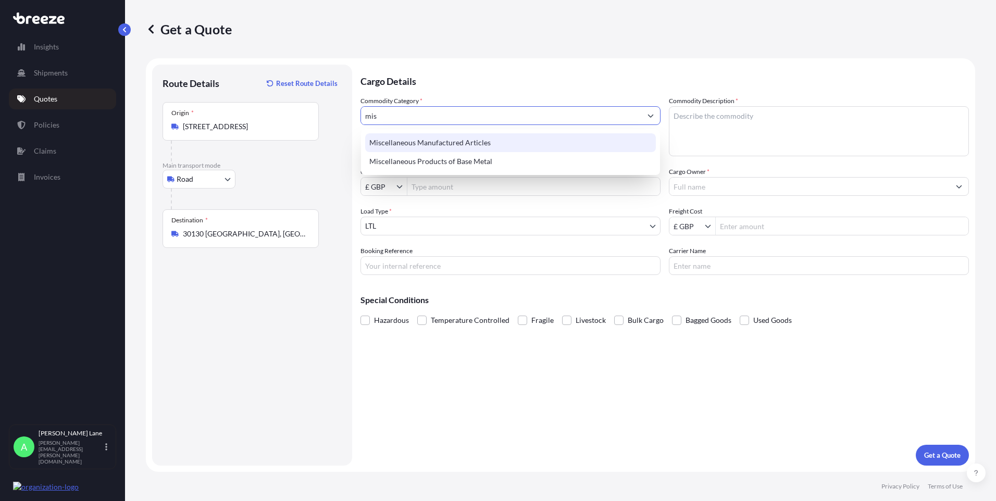
click at [437, 141] on div "Miscellaneous Manufactured Articles" at bounding box center [510, 142] width 291 height 19
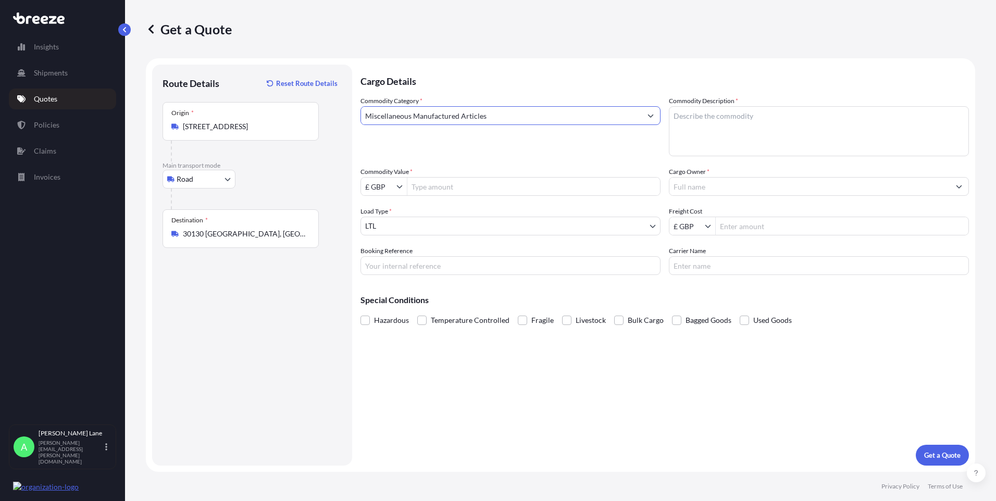
type input "Miscellaneous Manufactured Articles"
click at [451, 188] on input "Commodity Value *" at bounding box center [534, 186] width 253 height 19
type input "2,320.6"
drag, startPoint x: 424, startPoint y: 269, endPoint x: 427, endPoint y: 256, distance: 13.4
click at [424, 269] on input "Booking Reference" at bounding box center [511, 265] width 300 height 19
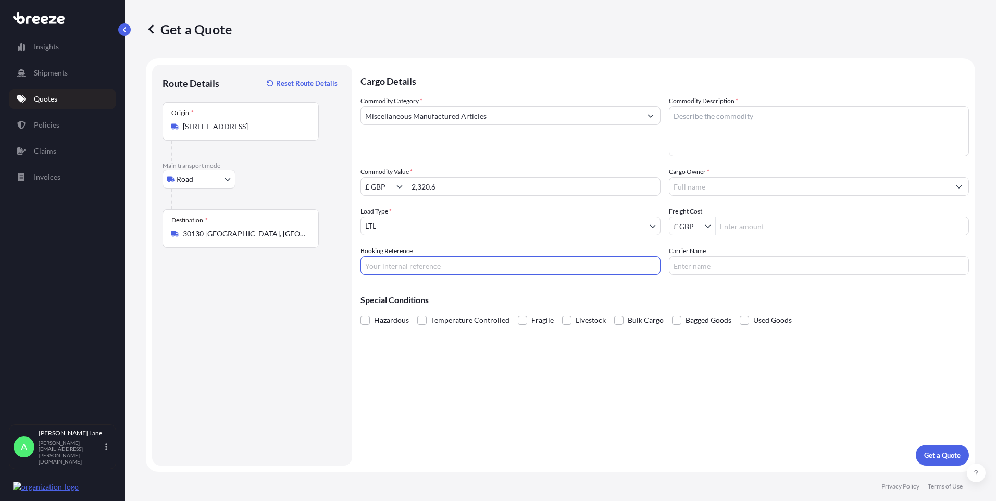
paste input "1898719"
type input "1898719"
drag, startPoint x: 723, startPoint y: 141, endPoint x: 647, endPoint y: 225, distance: 113.2
click at [723, 142] on textarea "Commodity Description *" at bounding box center [819, 131] width 300 height 50
paste textarea "SILENCER, DLR/VLR-500"
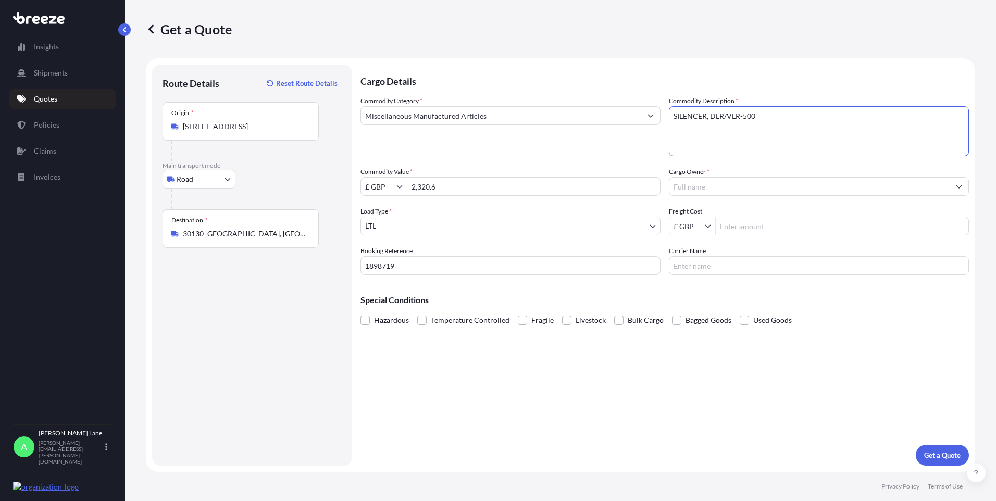
type textarea "SILENCER, DLR/VLR-500"
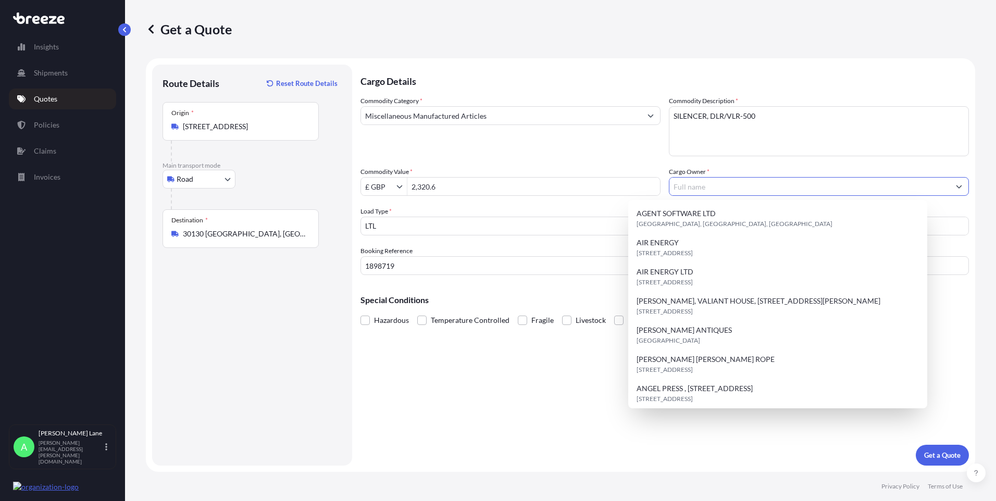
click at [746, 189] on input "Cargo Owner *" at bounding box center [810, 186] width 280 height 19
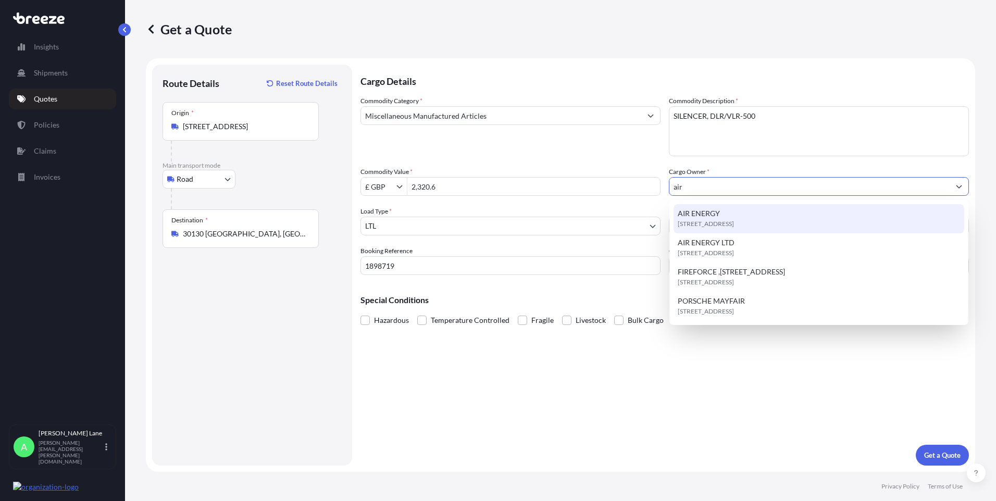
click at [734, 225] on span "[STREET_ADDRESS]" at bounding box center [706, 224] width 56 height 10
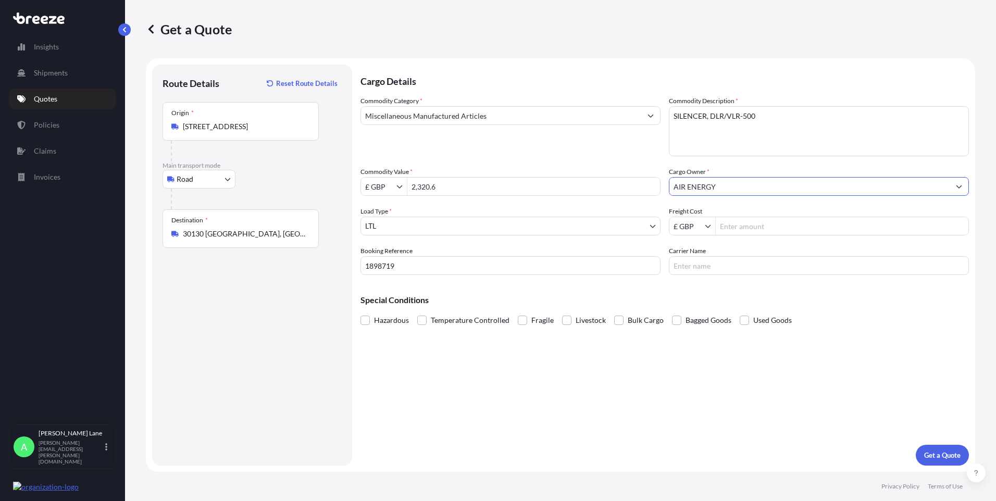
type input "AIR ENERGY"
click at [764, 227] on input "Freight Cost" at bounding box center [842, 226] width 253 height 19
type input "418.34"
click at [692, 269] on input "Carrier Name" at bounding box center [819, 265] width 300 height 19
type input "dhl"
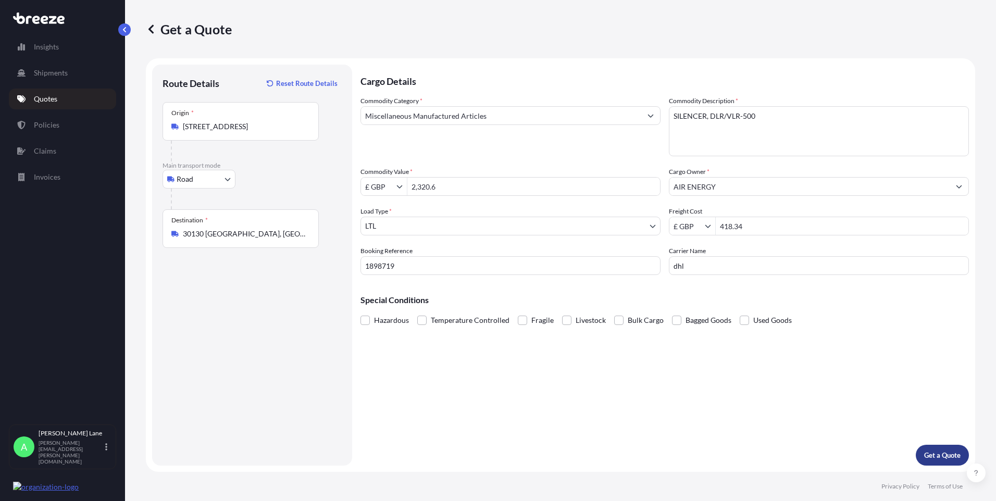
click at [939, 447] on button "Get a Quote" at bounding box center [942, 455] width 53 height 21
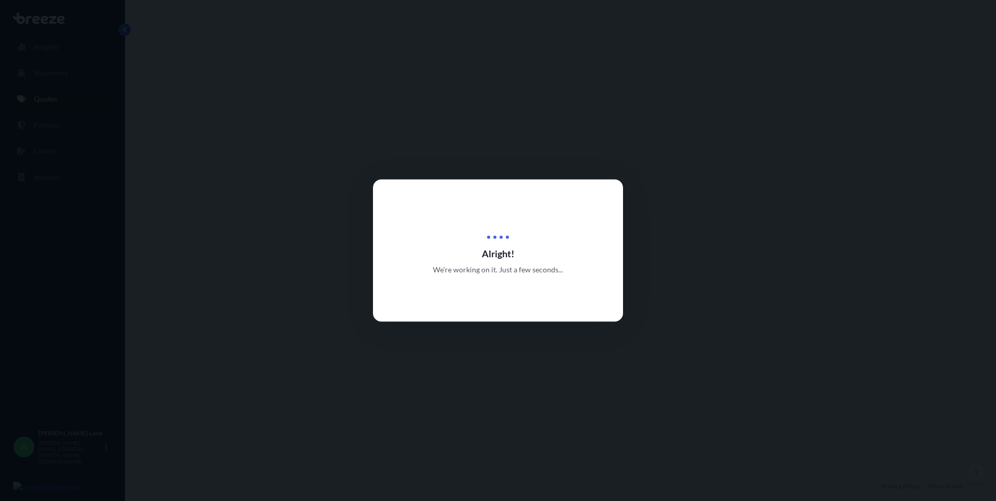
select select "Road"
select select "1"
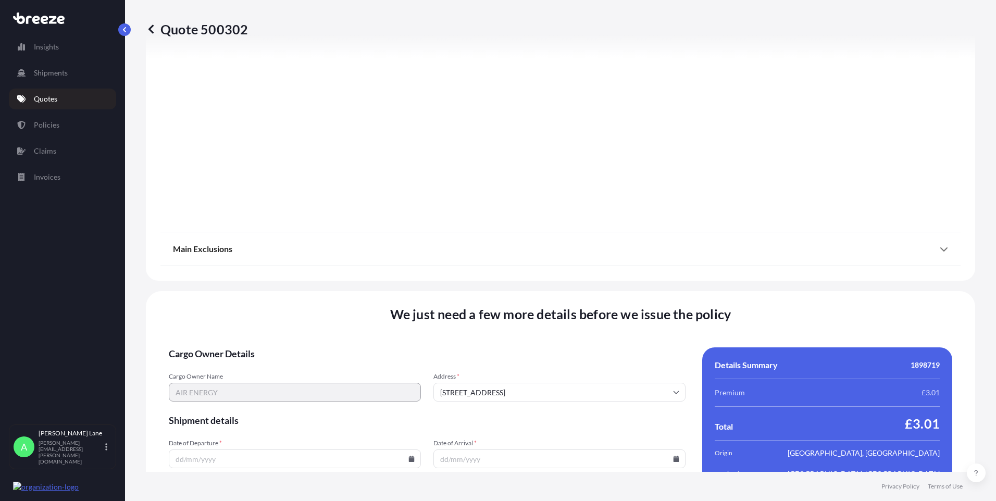
scroll to position [1153, 0]
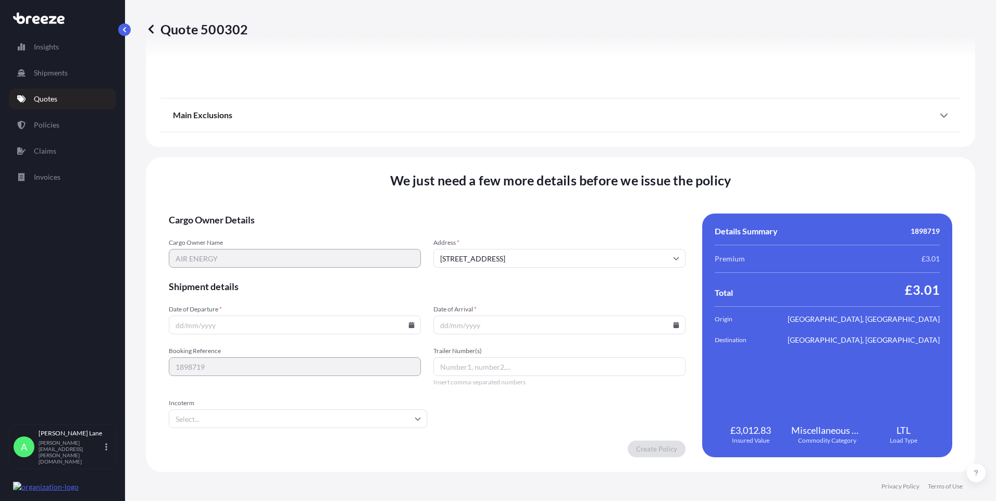
click at [409, 324] on icon at bounding box center [412, 325] width 6 height 6
click at [364, 152] on icon at bounding box center [365, 150] width 3 height 6
click at [268, 194] on button "1" at bounding box center [269, 192] width 17 height 17
type input "01/10/2025"
click at [223, 418] on input "Incoterm" at bounding box center [298, 419] width 258 height 19
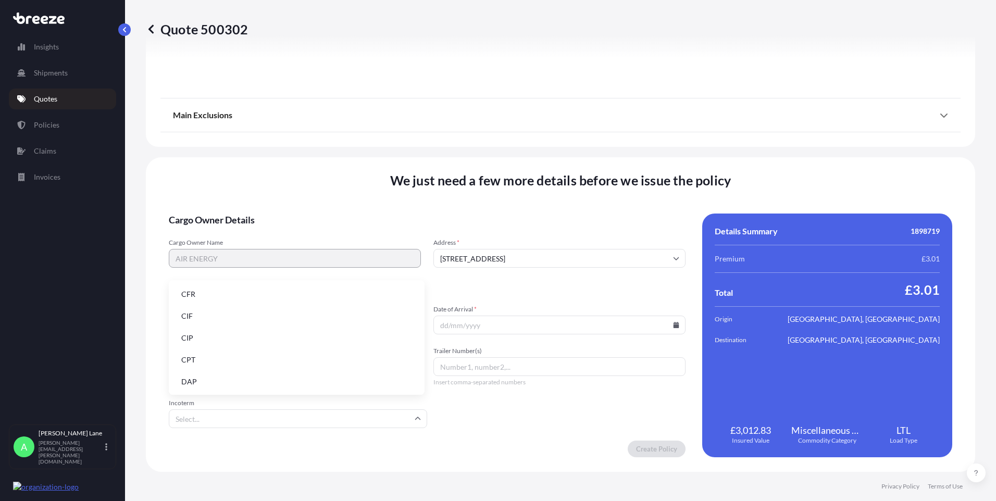
click at [218, 382] on li "DAP" at bounding box center [297, 382] width 248 height 20
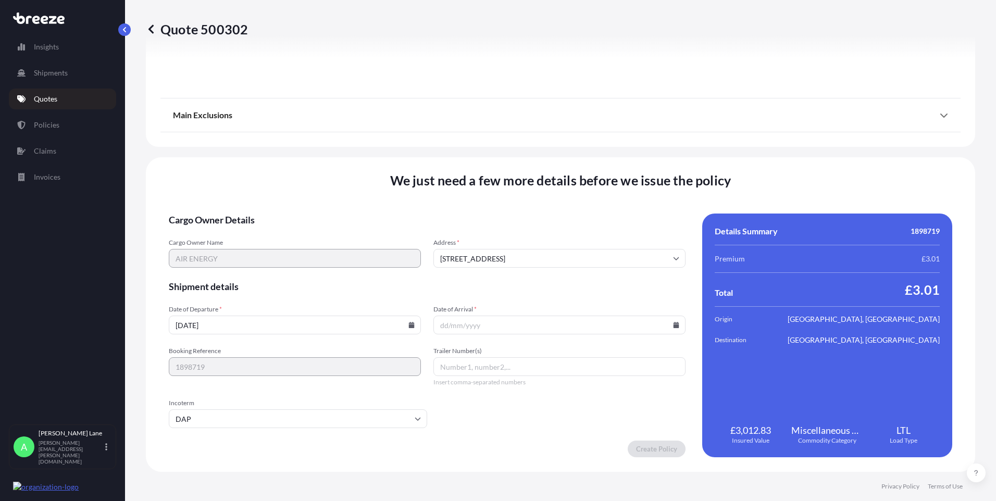
paste input "5759569395"
type input "5759569395"
click at [674, 325] on icon at bounding box center [677, 325] width 6 height 6
click at [636, 146] on div "[DATE]" at bounding box center [556, 150] width 167 height 16
click at [632, 149] on button at bounding box center [627, 149] width 17 height 17
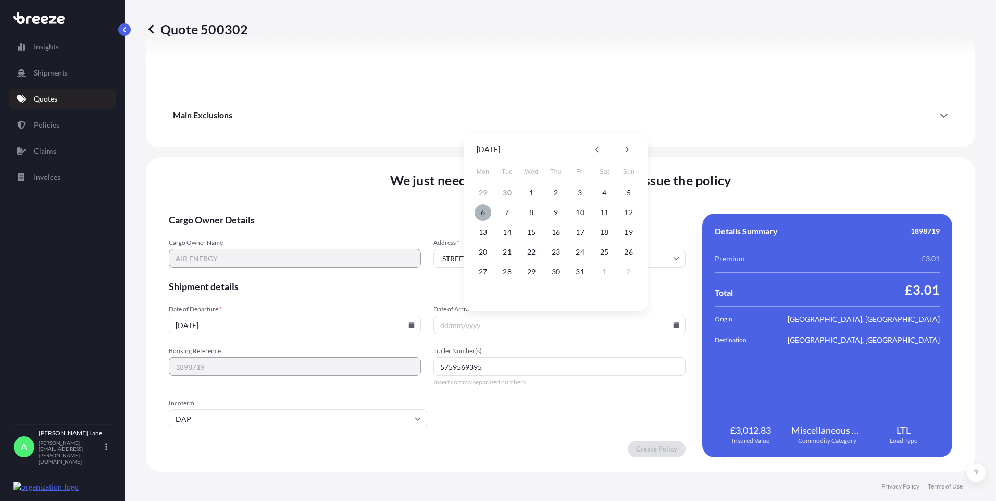
click at [483, 211] on button "6" at bounding box center [483, 212] width 17 height 17
type input "06/10/2025"
